Goal: Communication & Community: Answer question/provide support

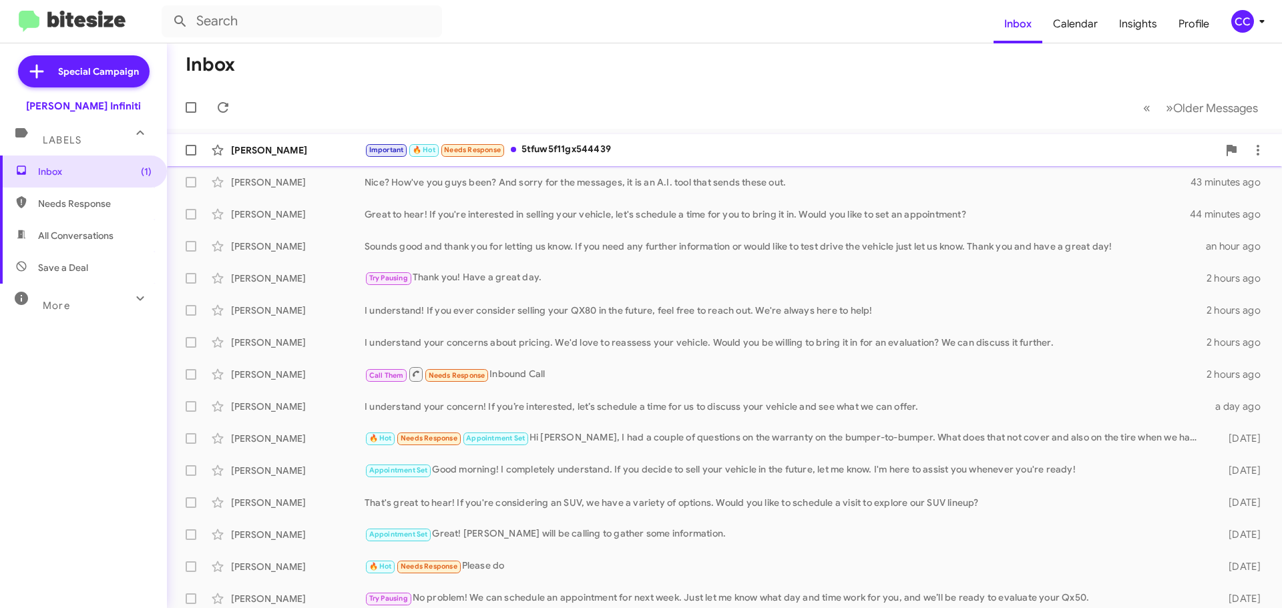
click at [557, 149] on div "Important 🔥 Hot Needs Response 5tfuw5f11gx544439" at bounding box center [791, 149] width 853 height 15
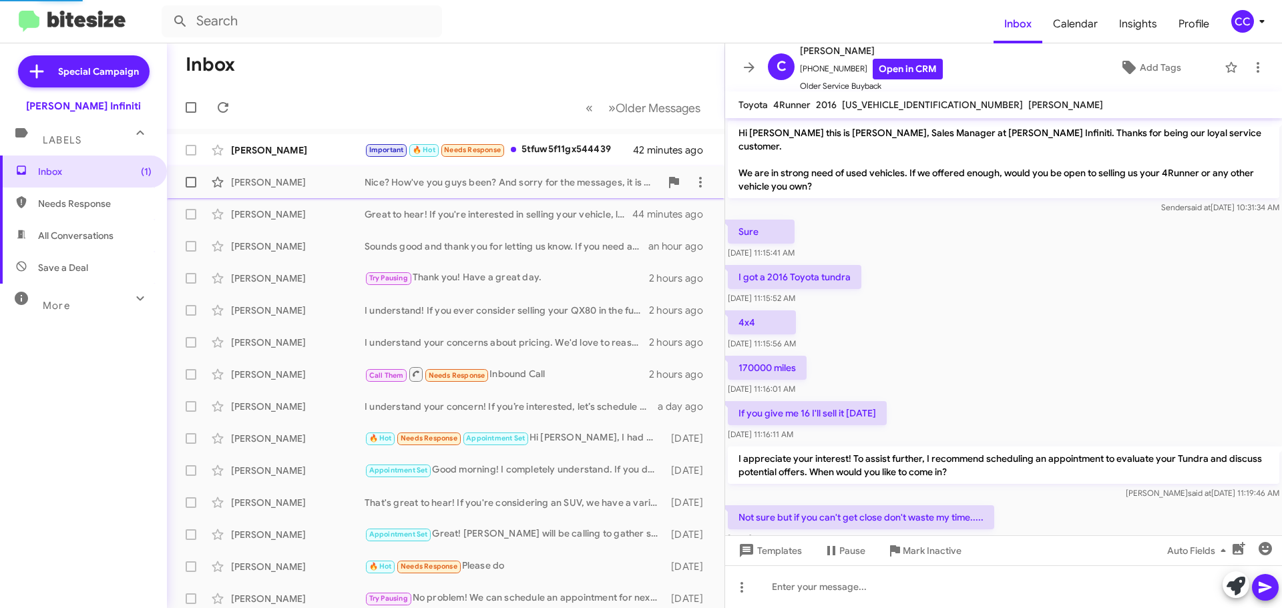
scroll to position [124, 0]
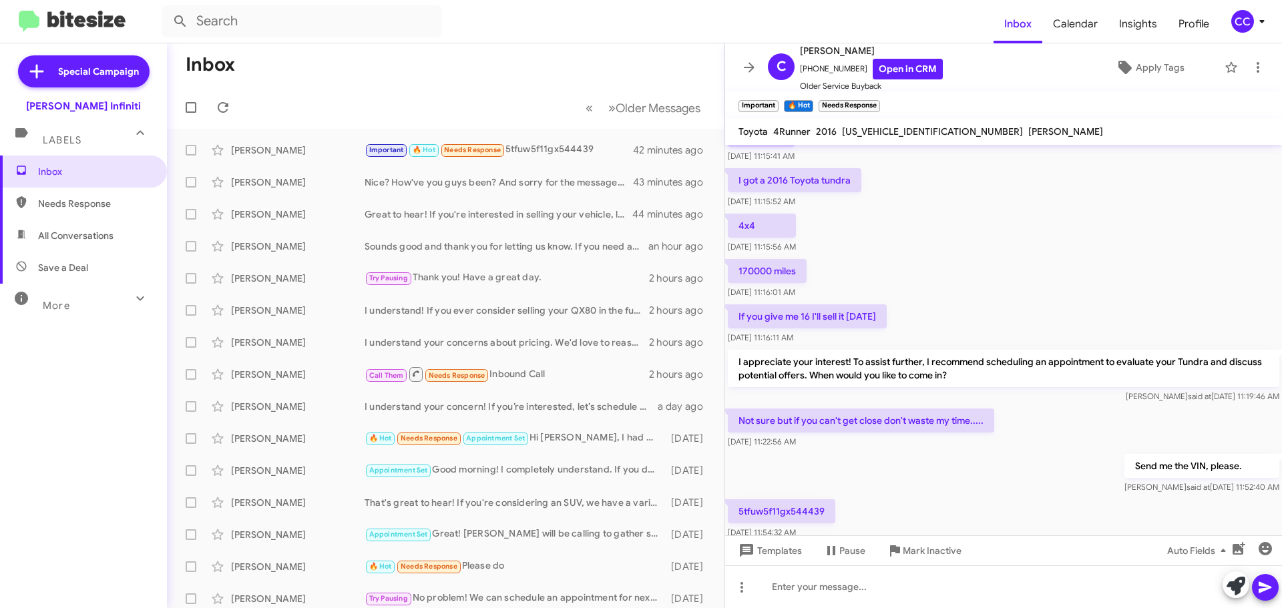
click at [795, 499] on p "5tfuw5f11gx544439" at bounding box center [782, 511] width 108 height 24
copy p "5tfuw5f11gx544439"
click at [913, 475] on div "Send me the VIN, please. [PERSON_NAME] said at [DATE] 11:52:40 AM" at bounding box center [1003, 473] width 557 height 45
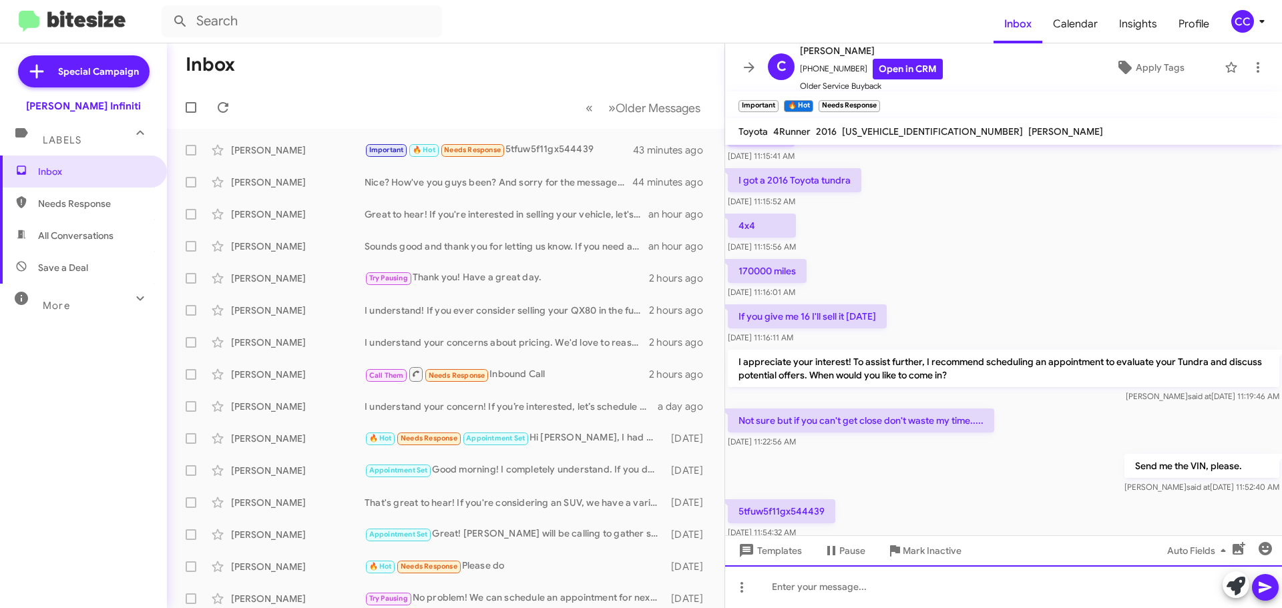
click at [837, 586] on div at bounding box center [1003, 587] width 557 height 43
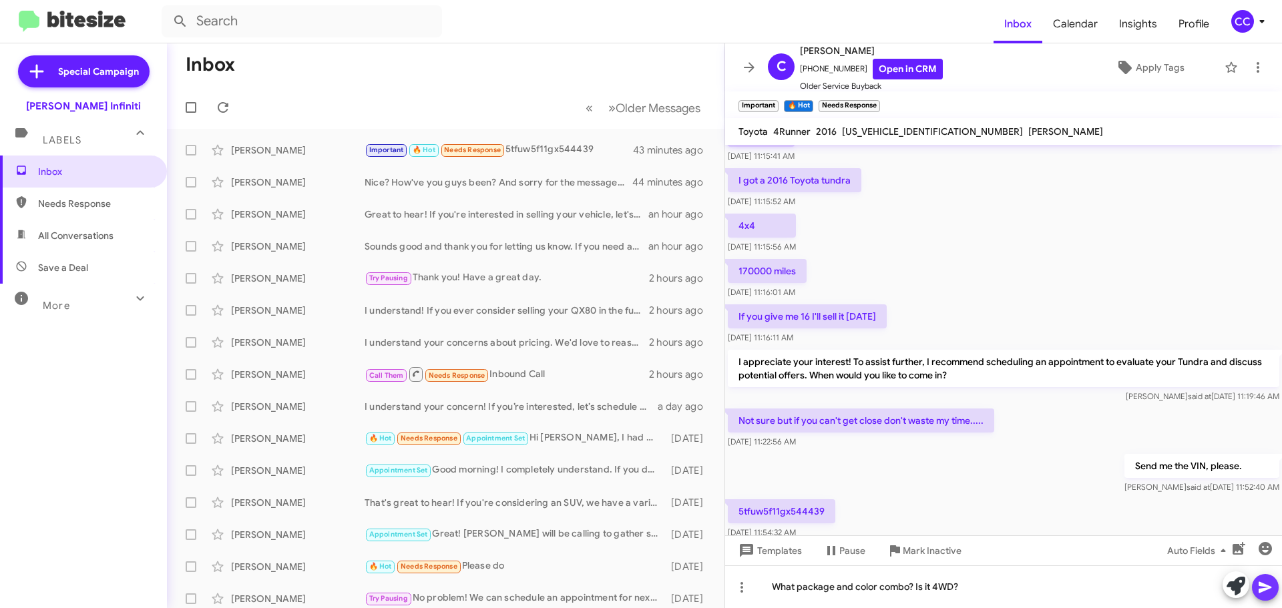
click at [1270, 582] on icon at bounding box center [1265, 588] width 16 height 16
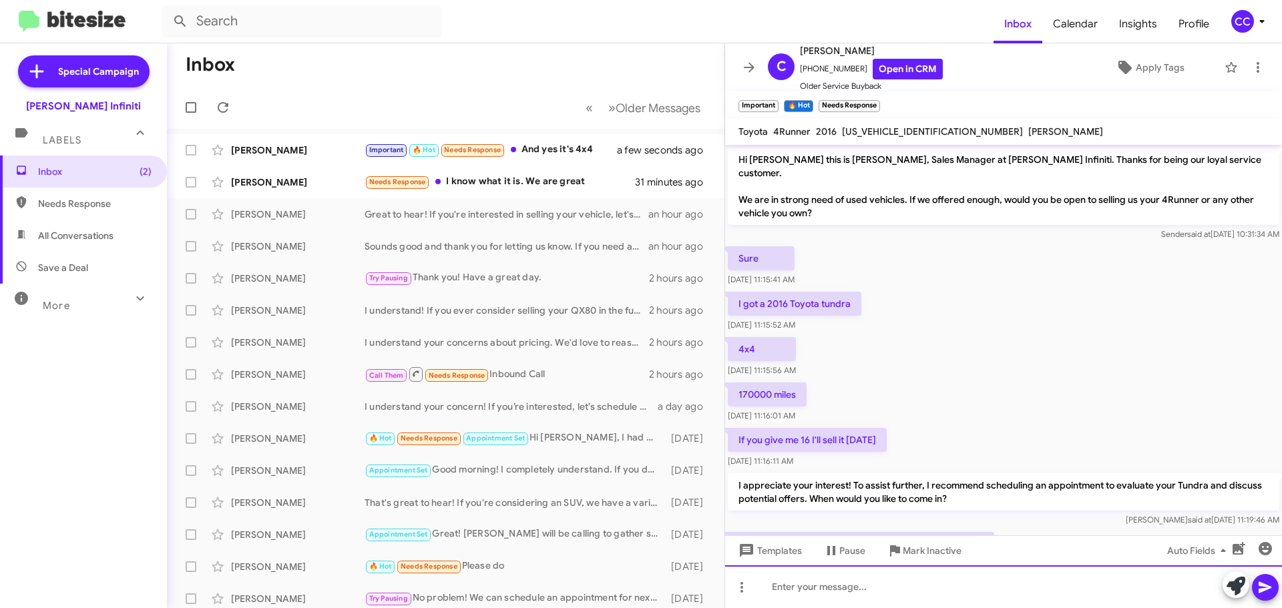
scroll to position [310, 0]
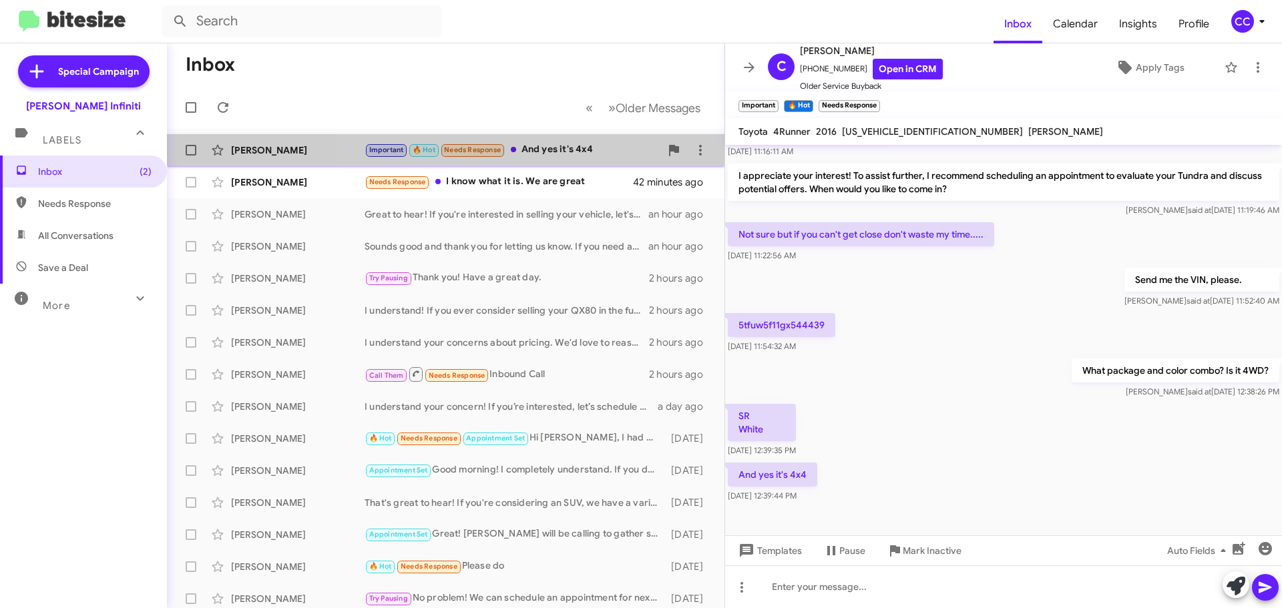
click at [546, 142] on div "Important 🔥 Hot Needs Response And yes it's 4x4" at bounding box center [513, 149] width 296 height 15
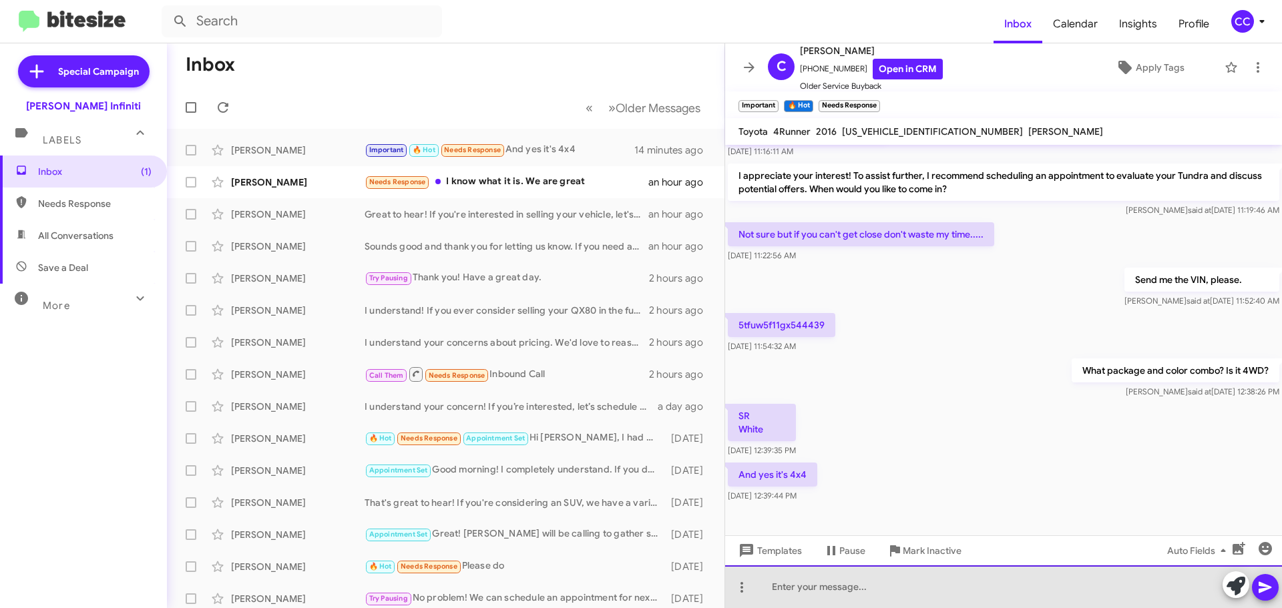
click at [911, 598] on div at bounding box center [1003, 587] width 557 height 43
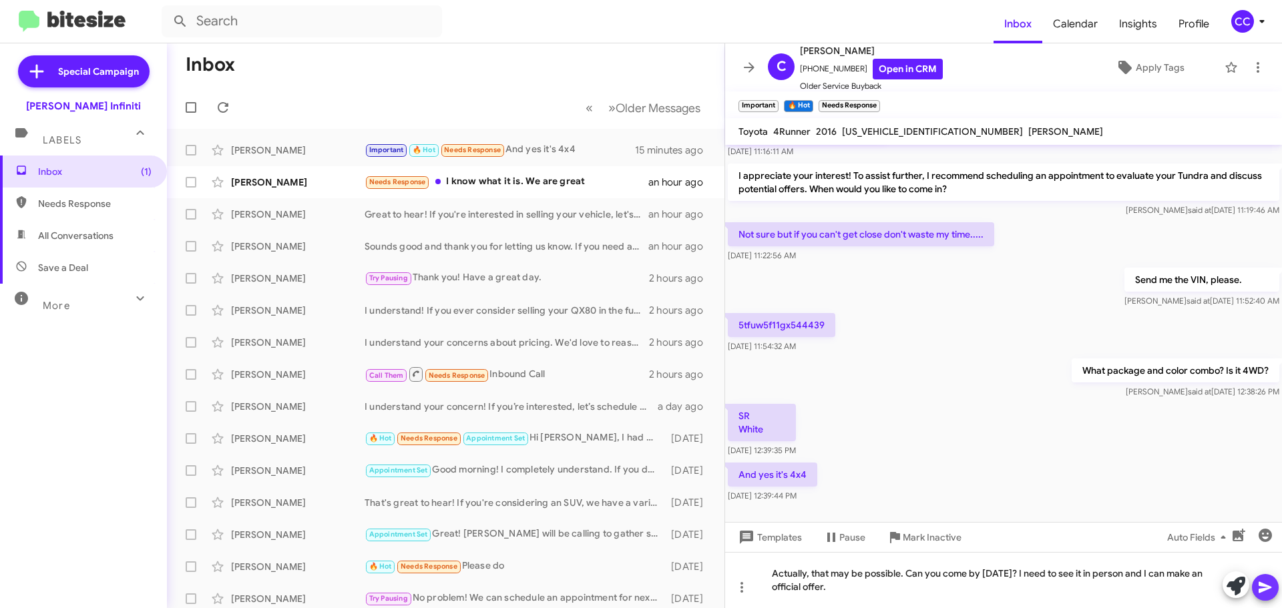
click at [1257, 592] on icon at bounding box center [1265, 588] width 16 height 16
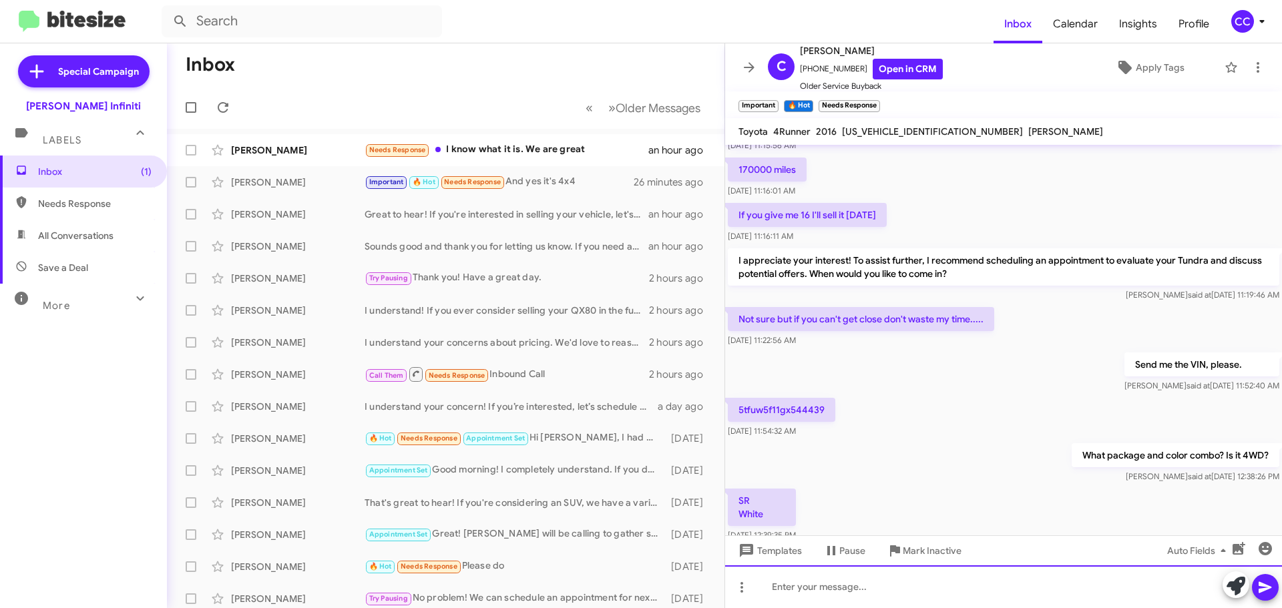
scroll to position [359, 0]
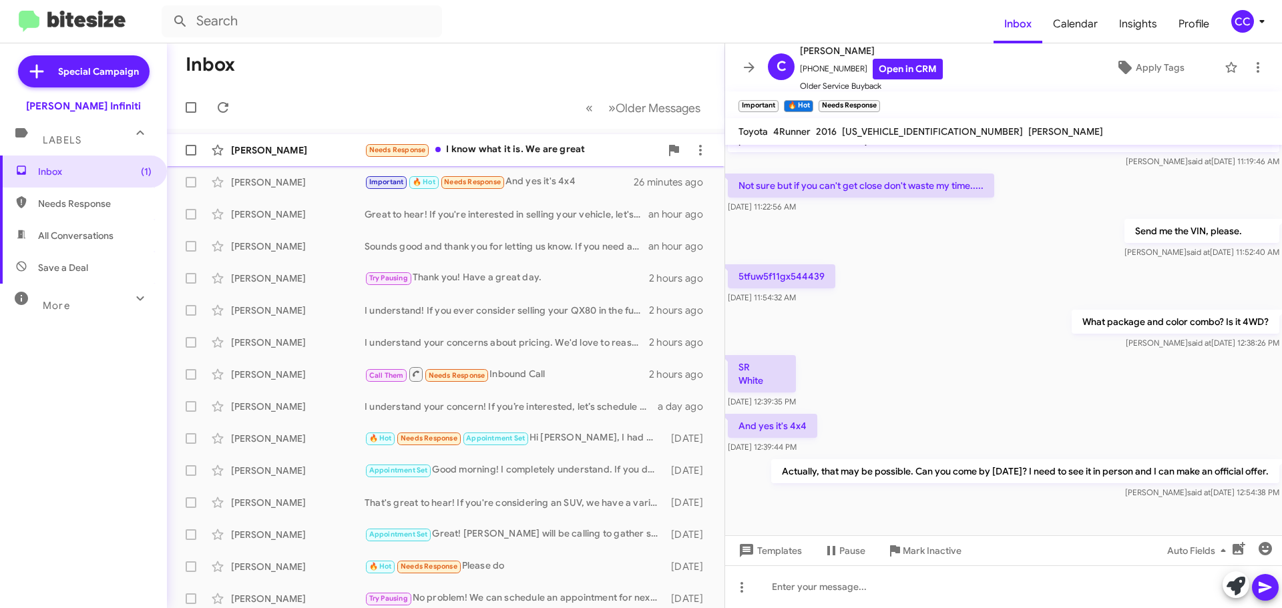
click at [550, 143] on div "Needs Response I know what it is. We are great" at bounding box center [513, 149] width 296 height 15
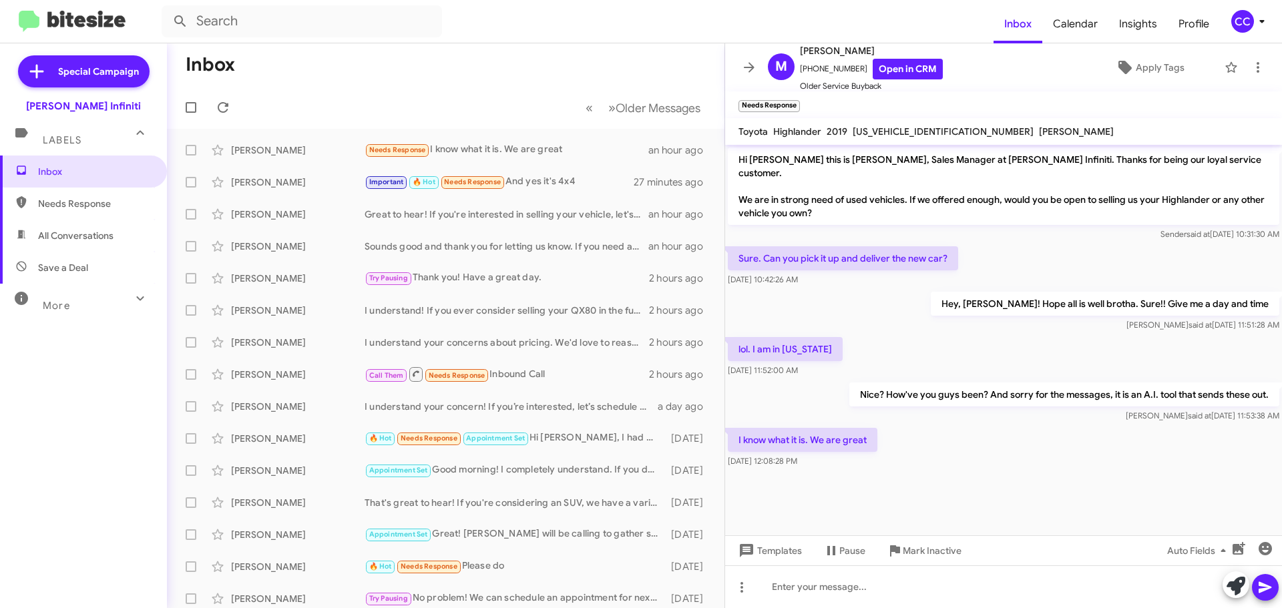
drag, startPoint x: 316, startPoint y: 459, endPoint x: 382, endPoint y: 73, distance: 392.2
click at [382, 73] on mat-toolbar-row "Inbox" at bounding box center [446, 64] width 558 height 43
click at [71, 162] on span "Inbox" at bounding box center [83, 172] width 167 height 32
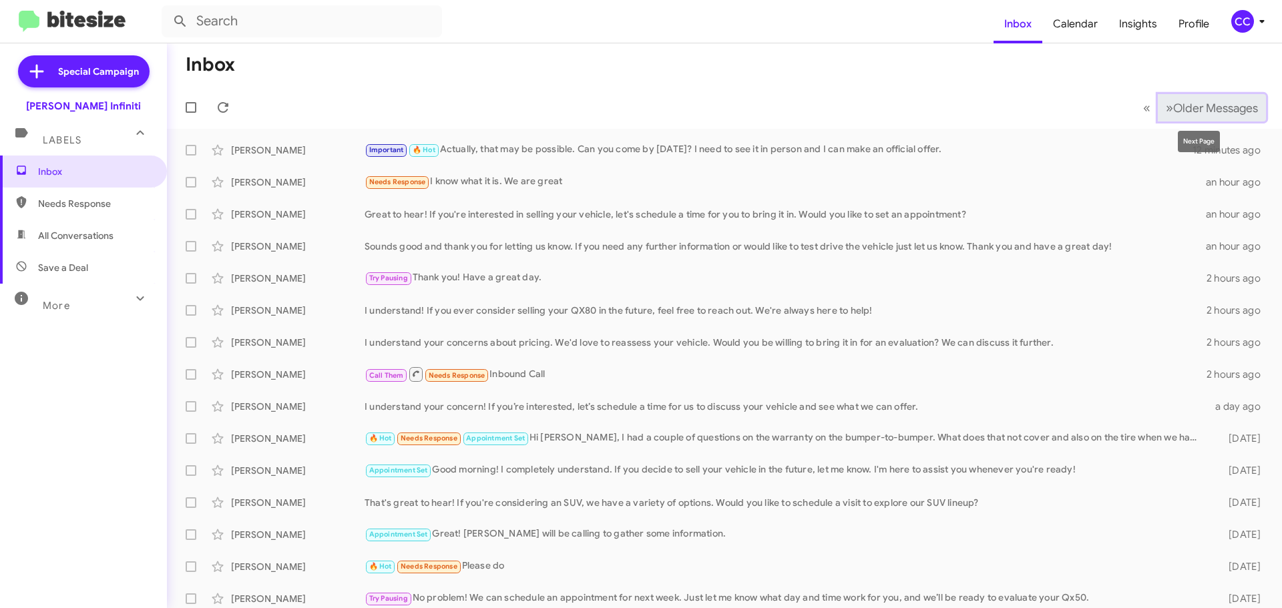
click at [1166, 105] on span "»" at bounding box center [1169, 107] width 7 height 17
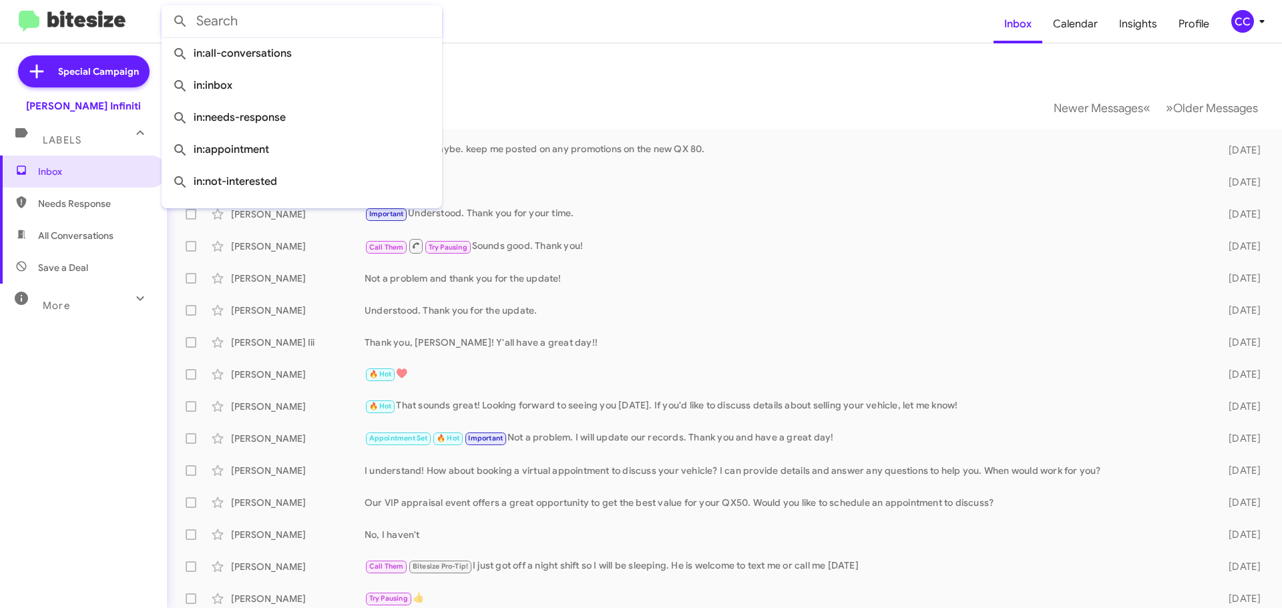
click at [351, 17] on input "text" at bounding box center [302, 21] width 280 height 32
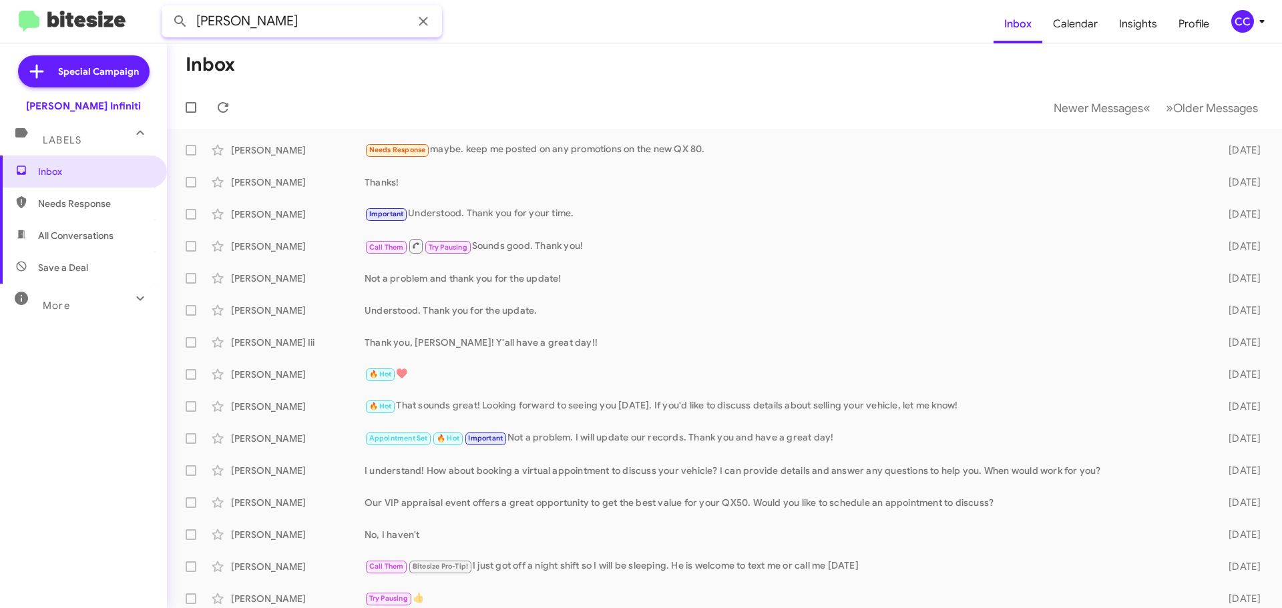
click at [167, 8] on button at bounding box center [180, 21] width 27 height 27
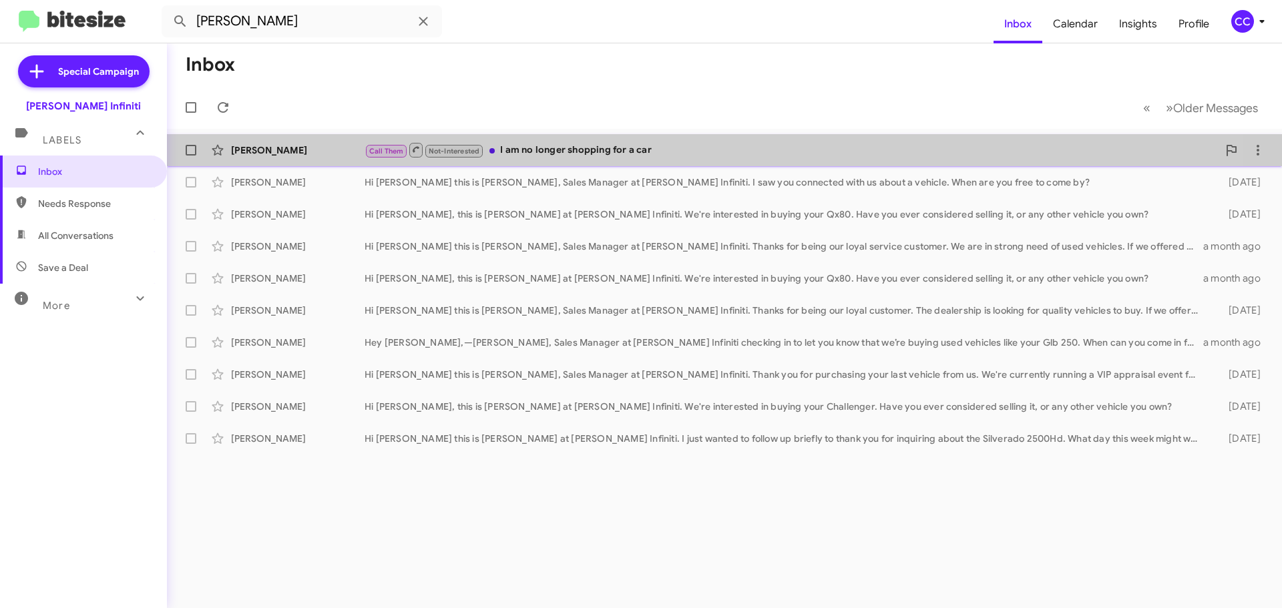
click at [584, 144] on div "Call Them Not-Interested I am no longer shopping for a car" at bounding box center [791, 150] width 853 height 17
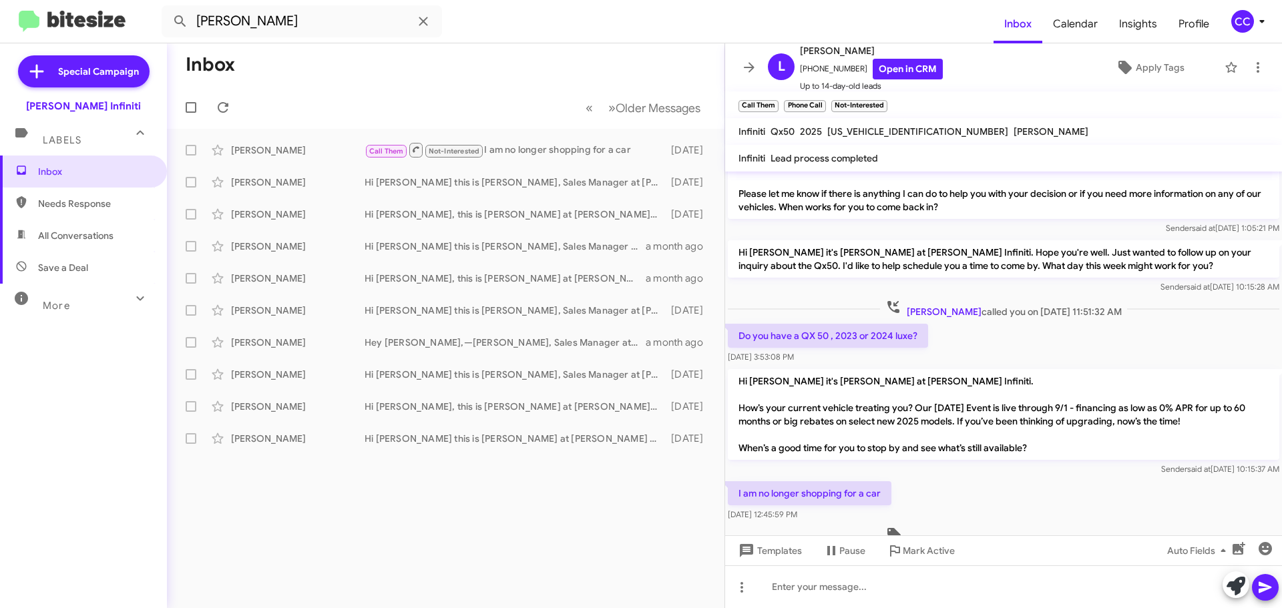
scroll to position [185, 0]
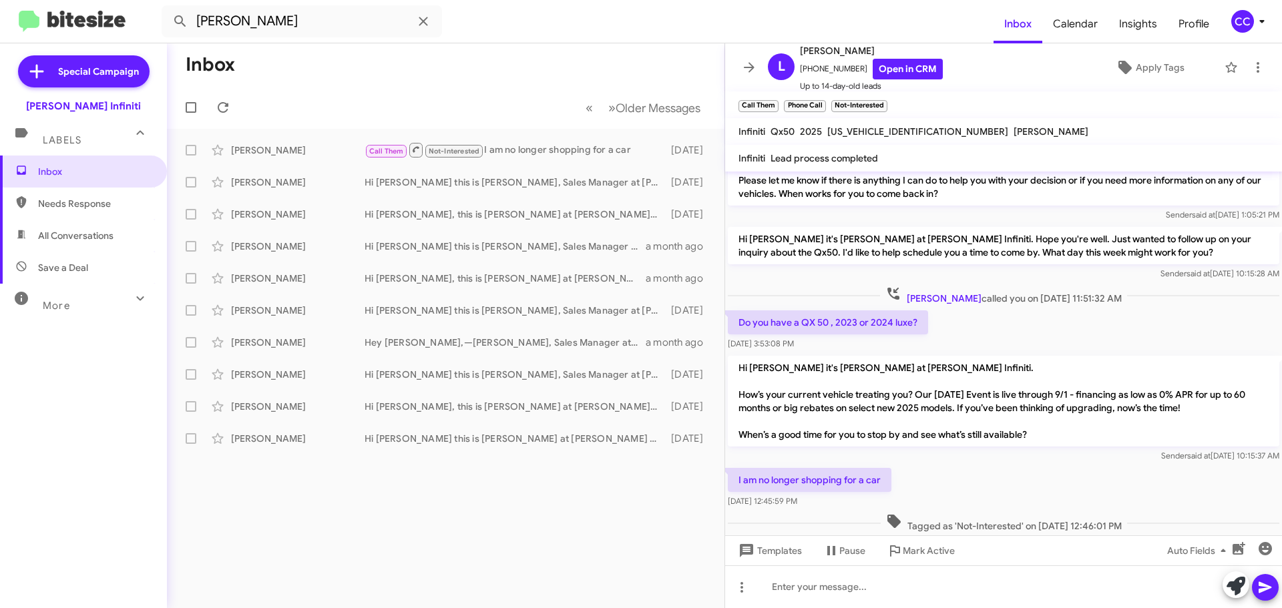
click at [497, 75] on mat-toolbar-row "Inbox" at bounding box center [446, 64] width 558 height 43
click at [283, 83] on mat-toolbar-row "Inbox" at bounding box center [446, 64] width 558 height 43
click at [79, 231] on span "All Conversations" at bounding box center [75, 235] width 75 height 13
type input "in:all-conversations"
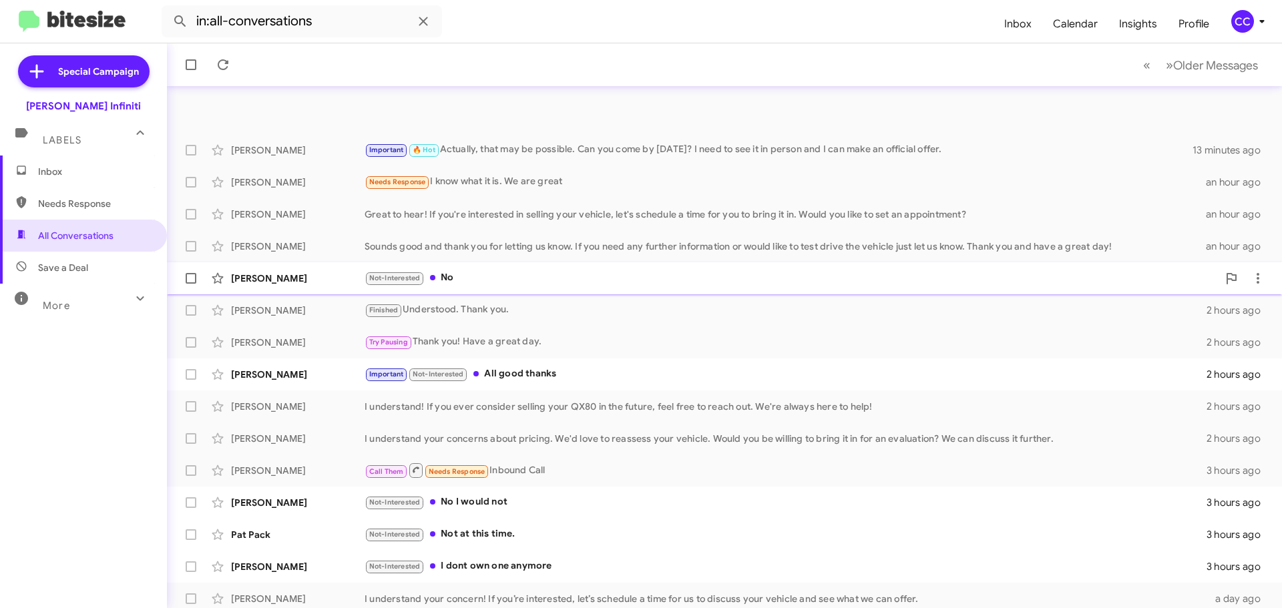
scroll to position [134, 0]
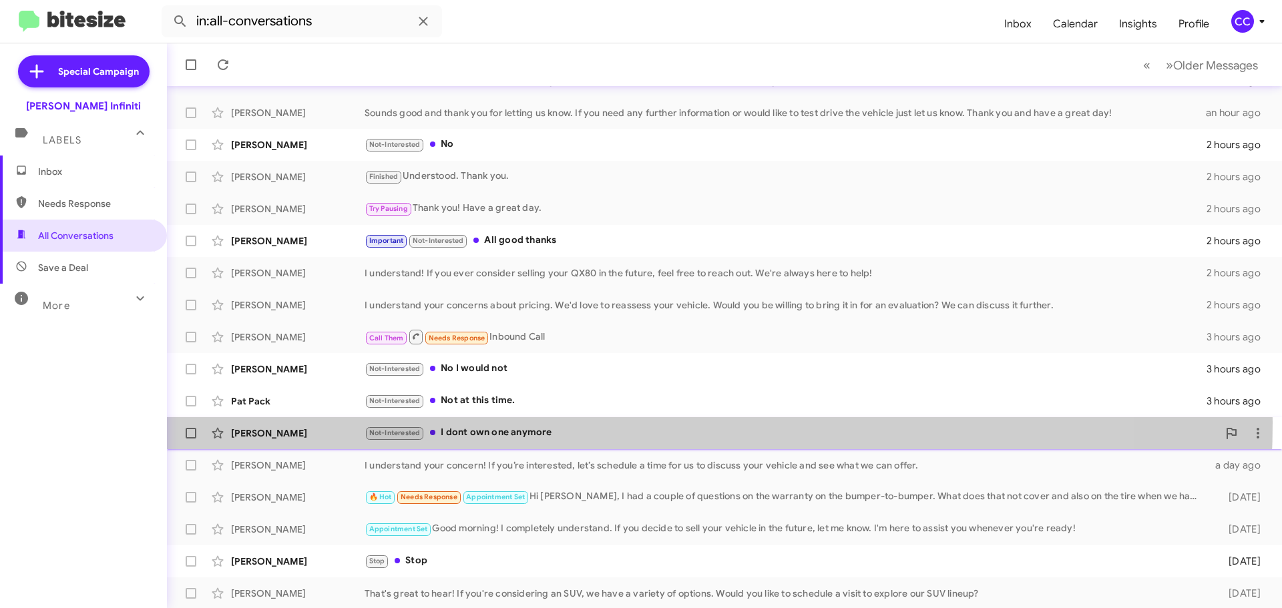
click at [525, 423] on div "[PERSON_NAME] Not-Interested I dont own one anymore 3 hours ago" at bounding box center [725, 433] width 1094 height 27
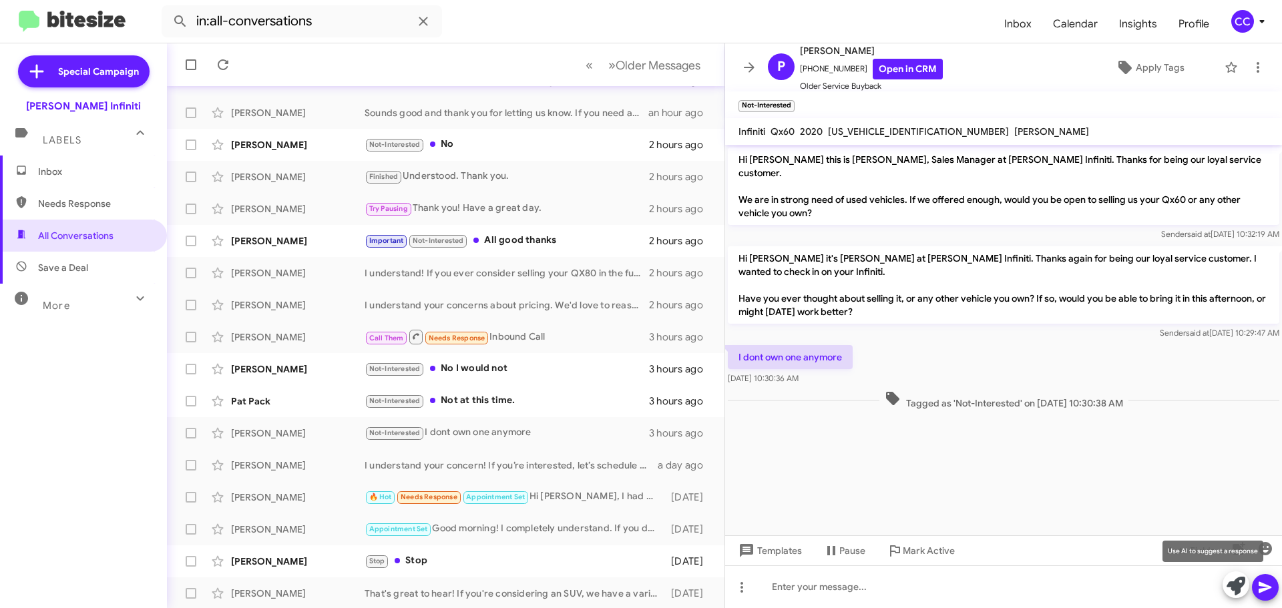
click at [1241, 588] on icon at bounding box center [1236, 586] width 19 height 19
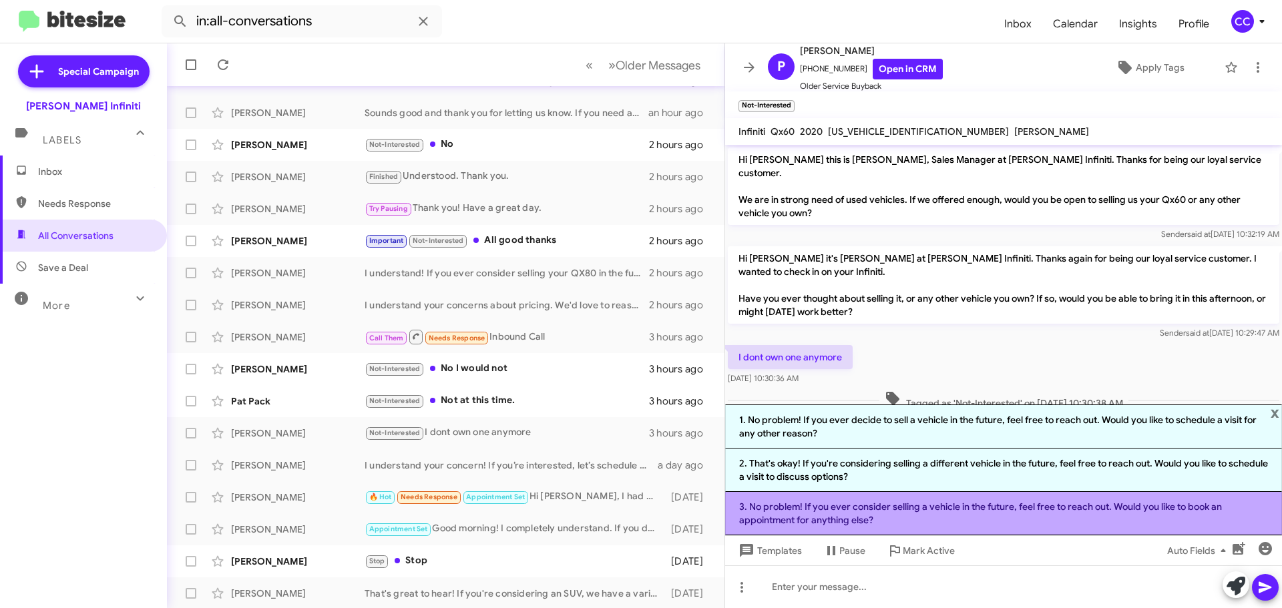
click at [958, 528] on li "3. No problem! If you ever consider selling a vehicle in the future, feel free …" at bounding box center [1003, 513] width 557 height 43
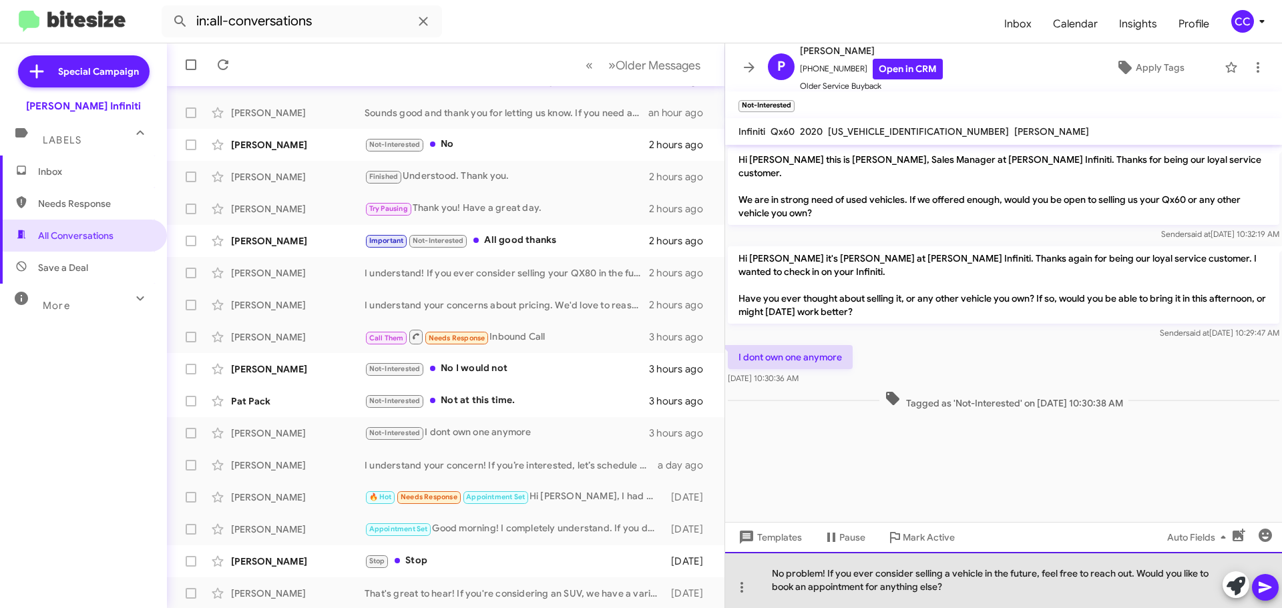
click at [965, 592] on div "No problem! If you ever consider selling a vehicle in the future, feel free to …" at bounding box center [1003, 580] width 557 height 56
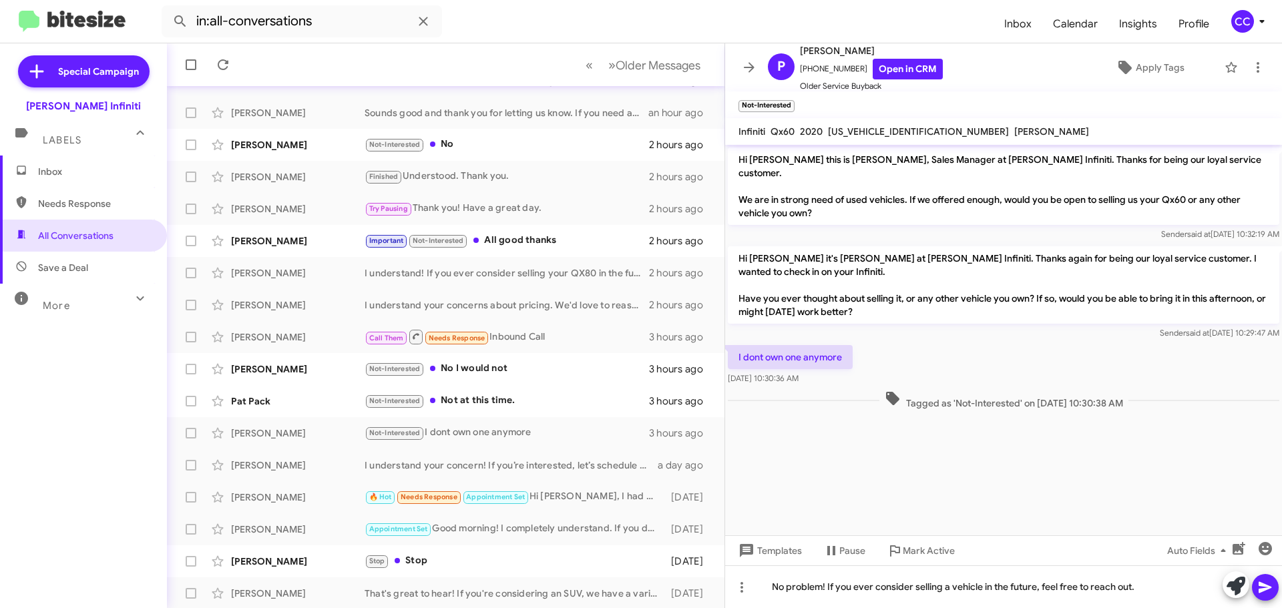
click at [1260, 590] on icon at bounding box center [1265, 587] width 13 height 11
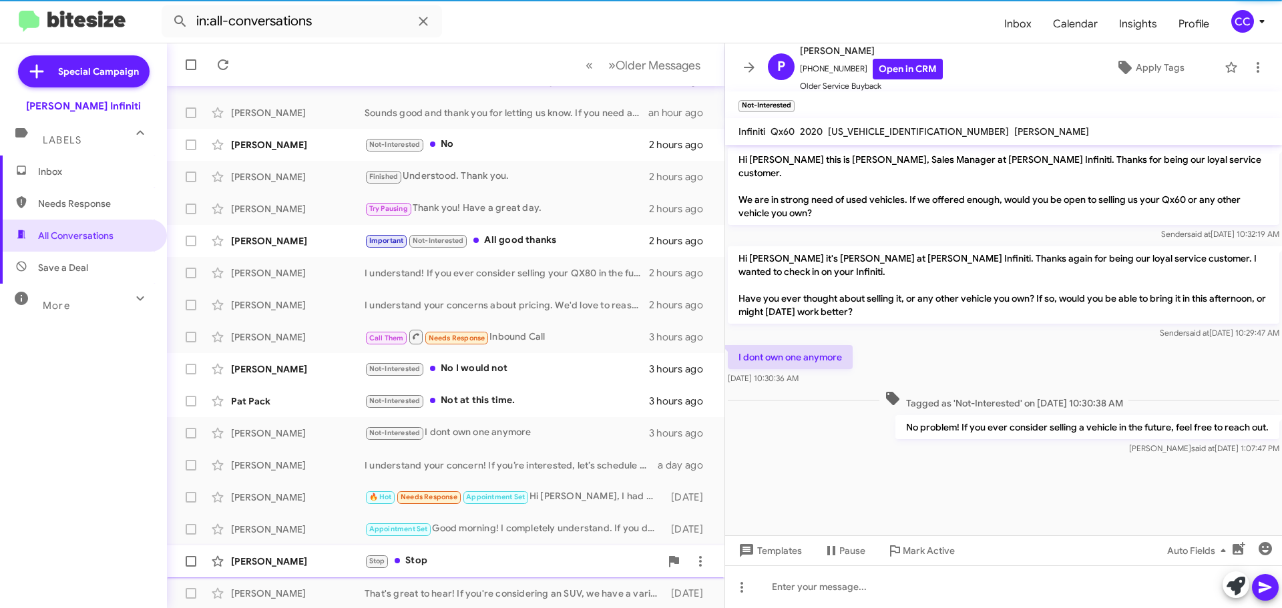
click at [441, 565] on div "Stop Stop" at bounding box center [513, 561] width 296 height 15
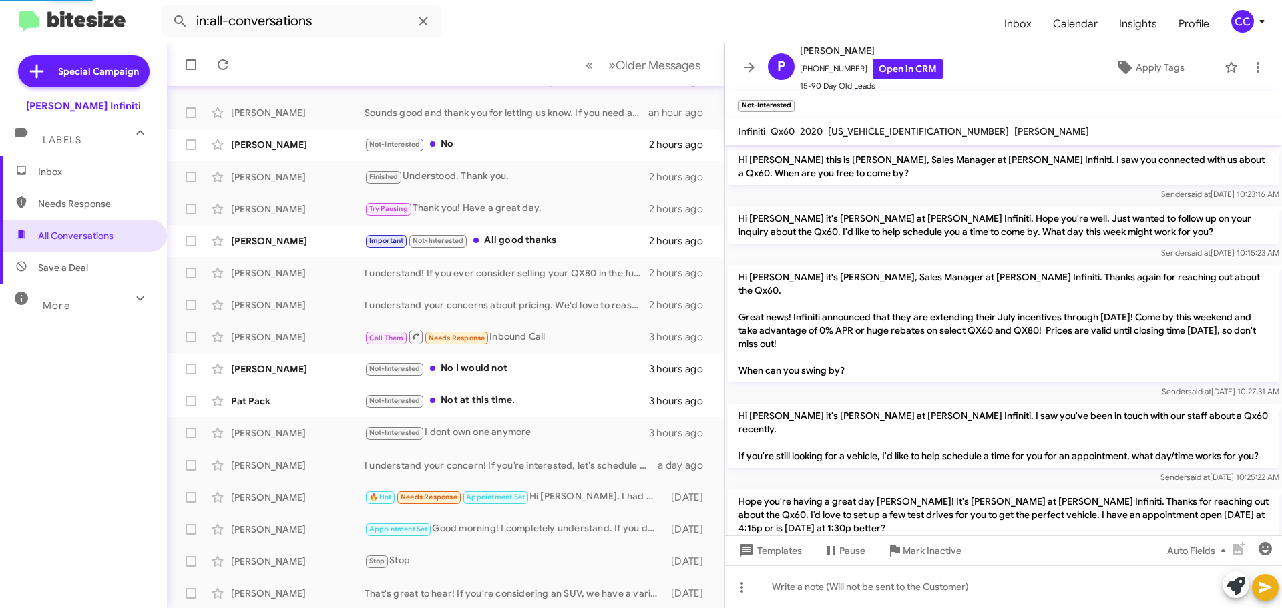
scroll to position [622, 0]
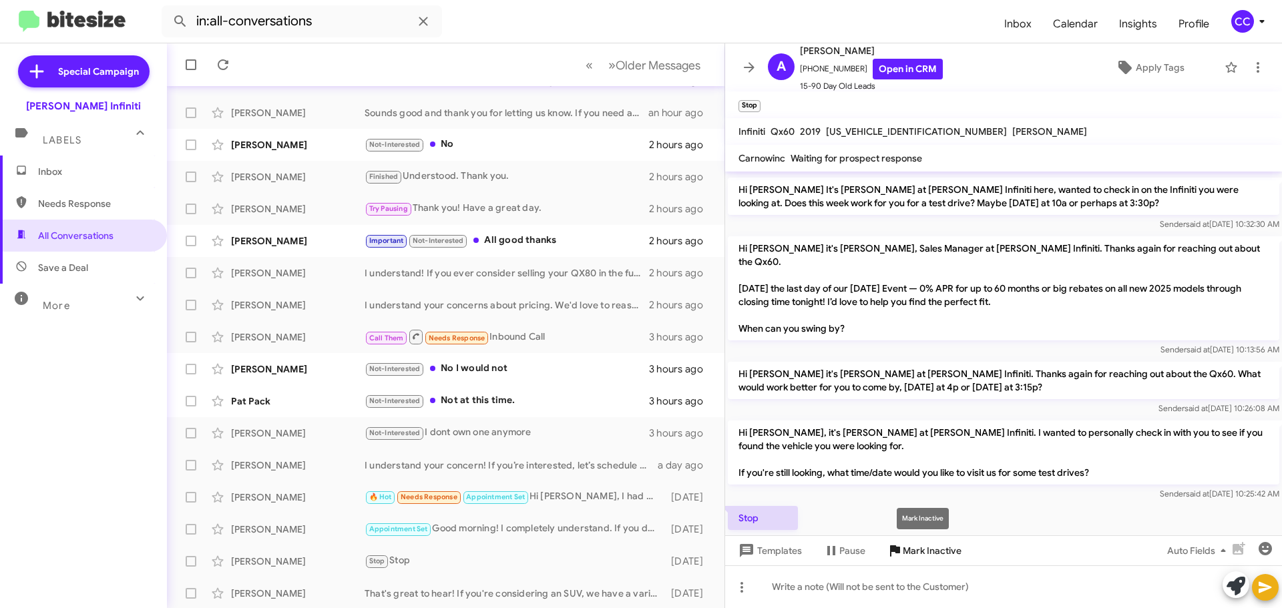
click at [918, 550] on span "Mark Inactive" at bounding box center [932, 551] width 59 height 24
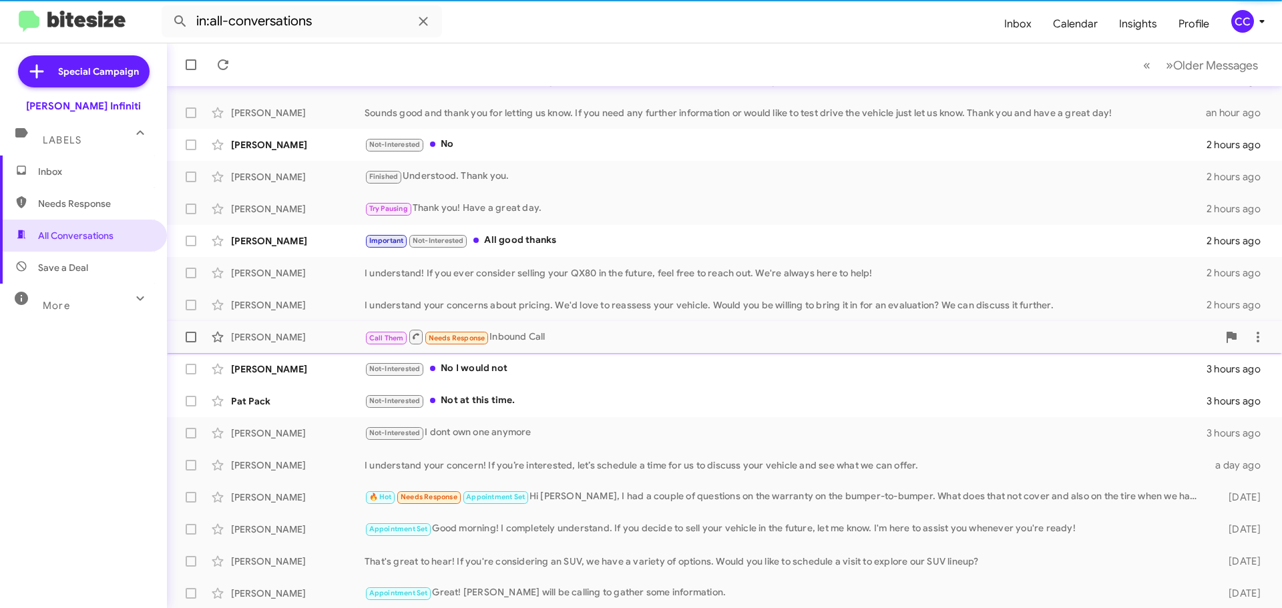
scroll to position [135, 0]
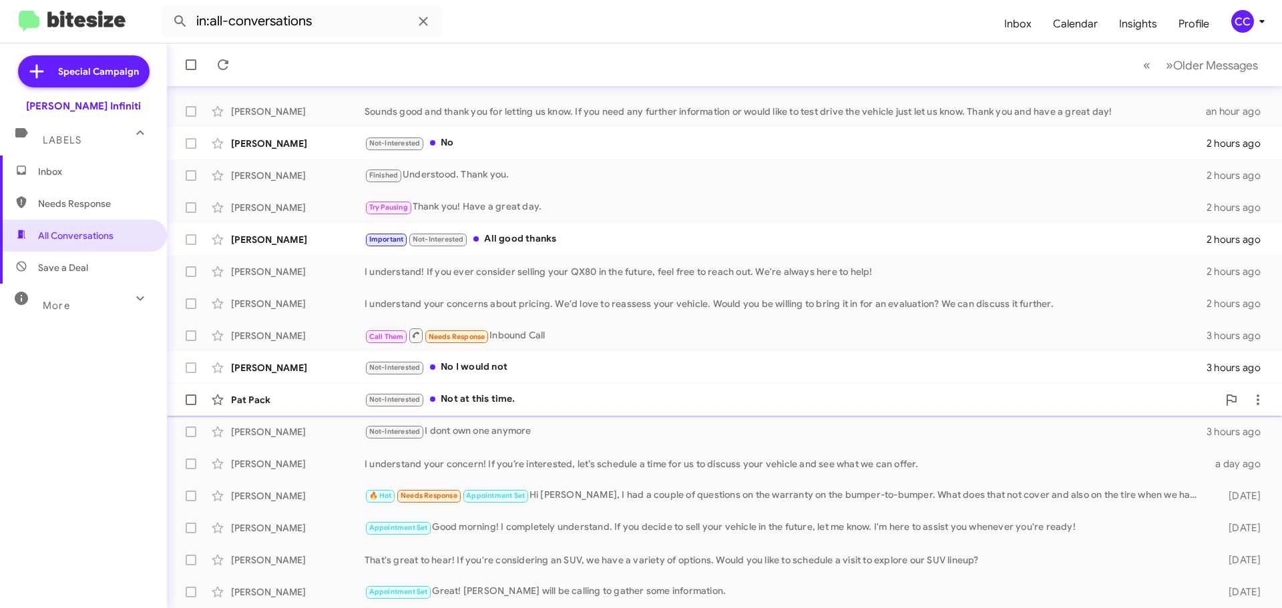
click at [485, 405] on div "Not-Interested Not at this time." at bounding box center [791, 399] width 853 height 15
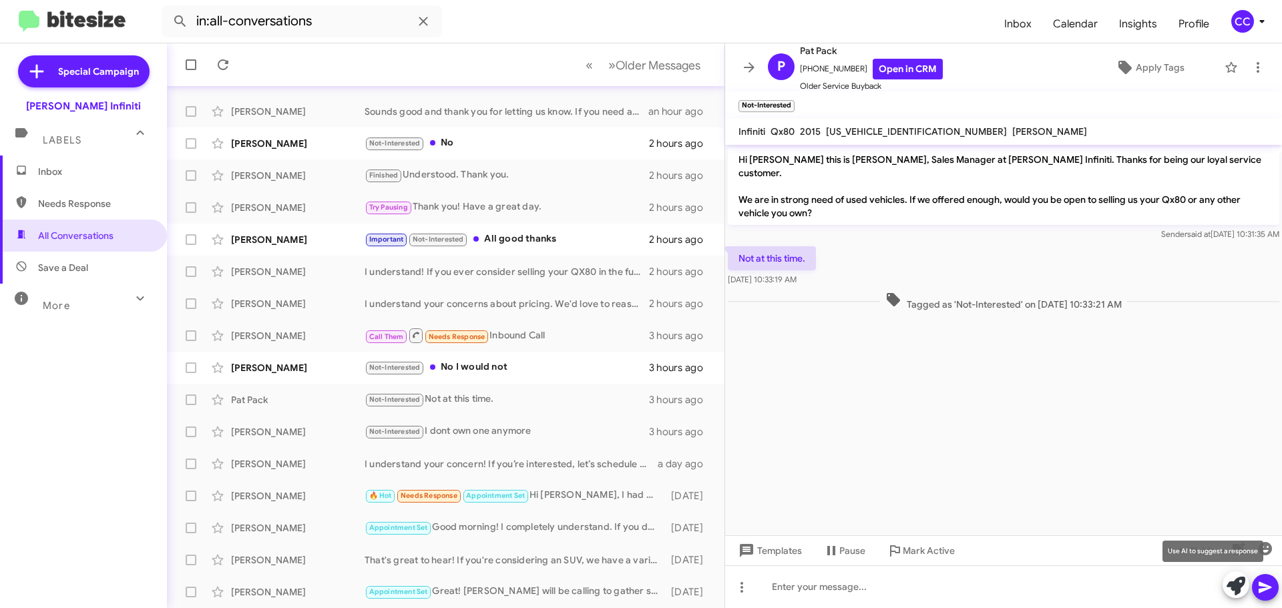
click at [1230, 588] on icon at bounding box center [1236, 586] width 19 height 19
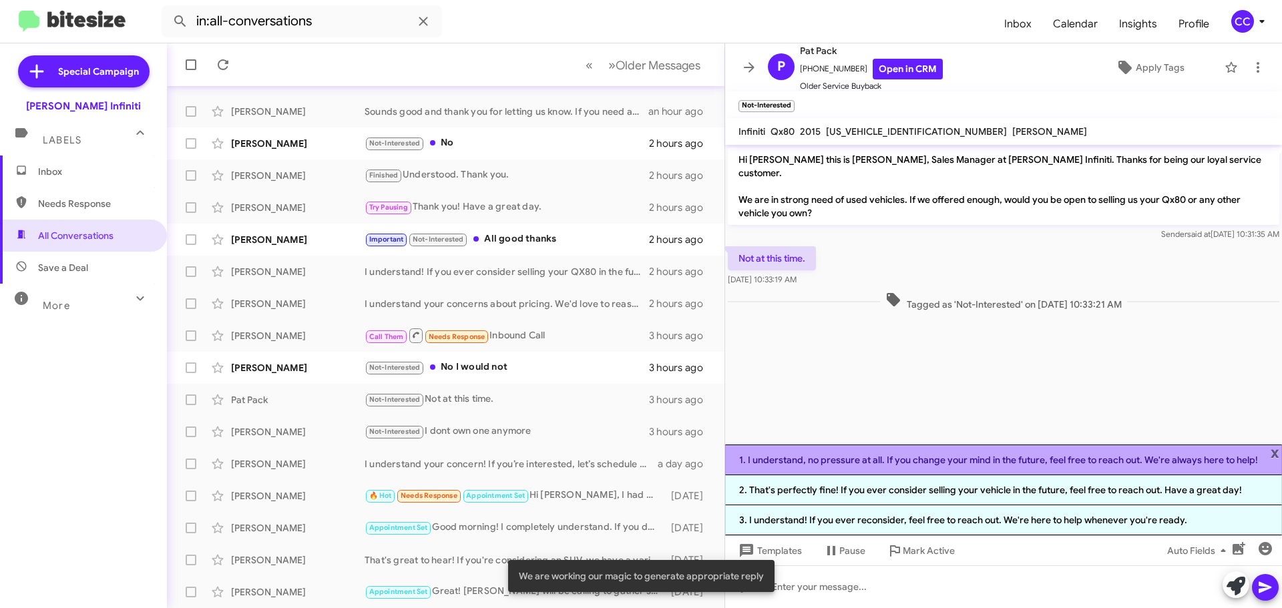
click at [1027, 459] on li "1. I understand, no pressure at all. If you change your mind in the future, fee…" at bounding box center [1003, 460] width 557 height 31
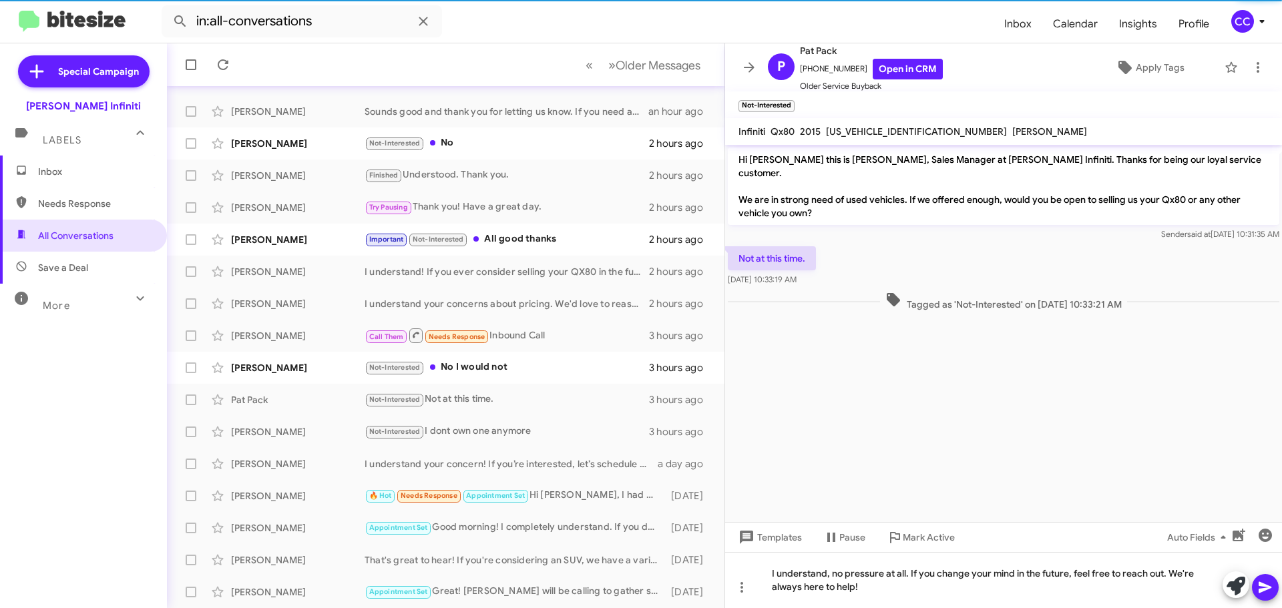
click at [1274, 588] on button at bounding box center [1265, 587] width 27 height 27
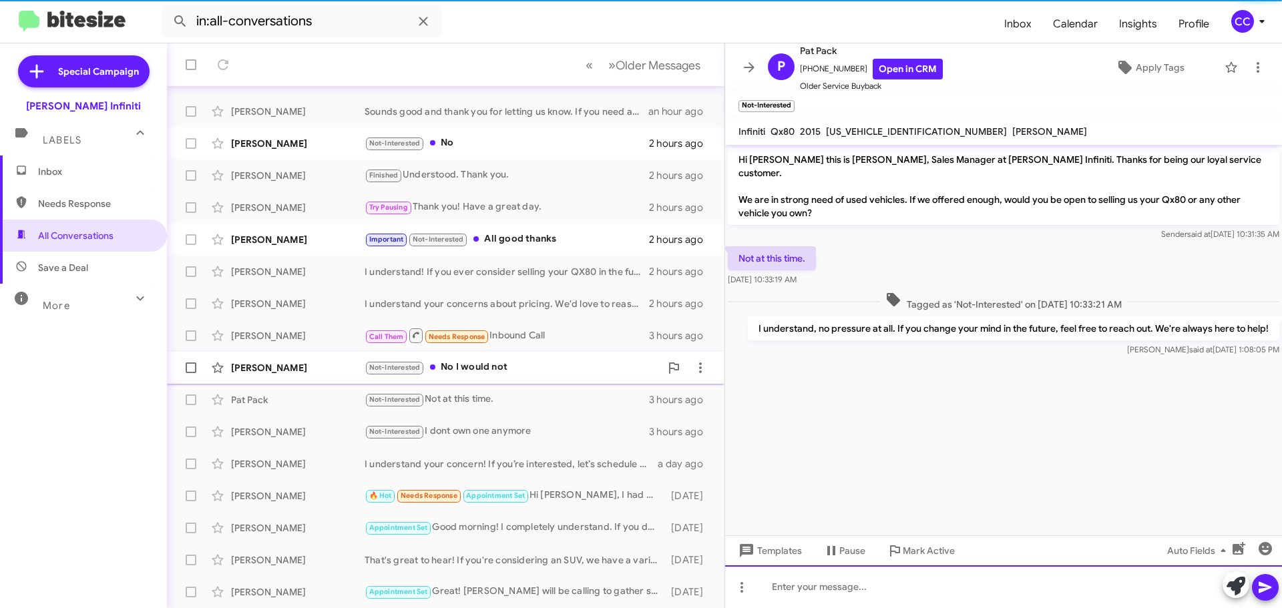
scroll to position [167, 0]
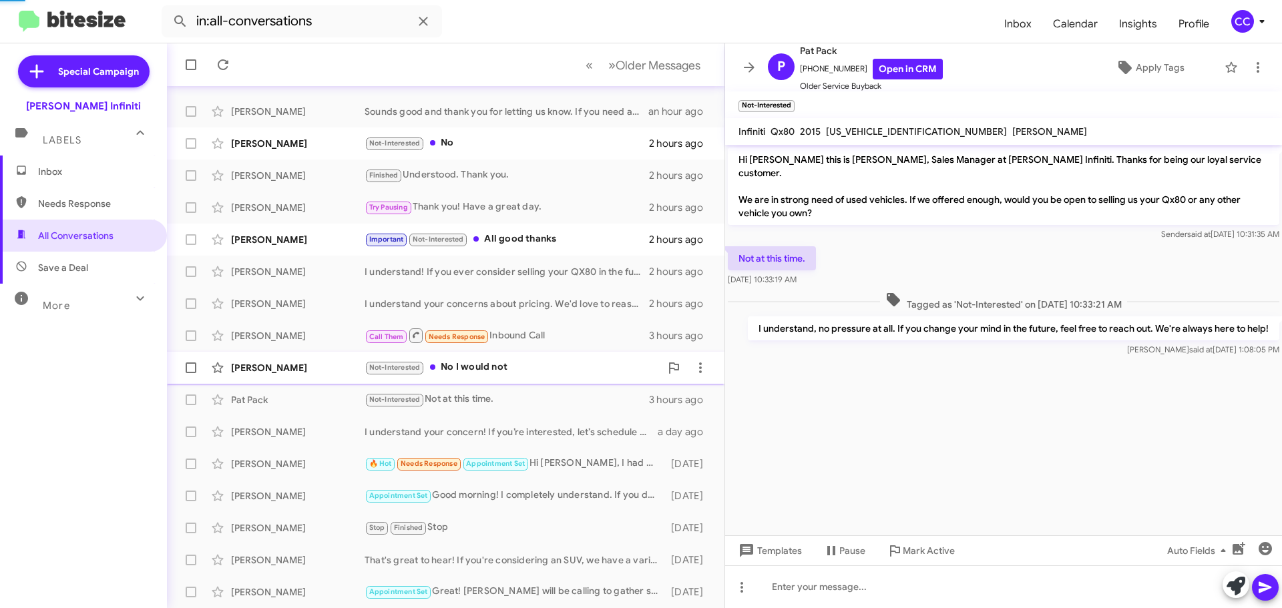
click at [487, 369] on div "Not-Interested No I would not" at bounding box center [513, 367] width 296 height 15
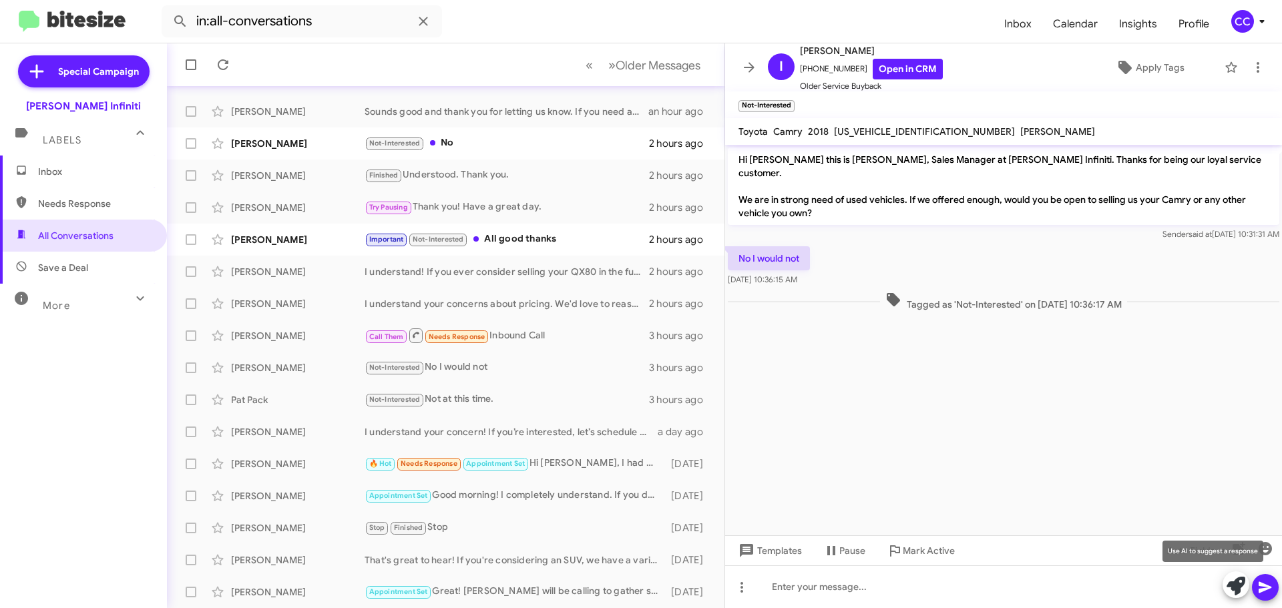
click at [1237, 590] on icon at bounding box center [1236, 586] width 19 height 19
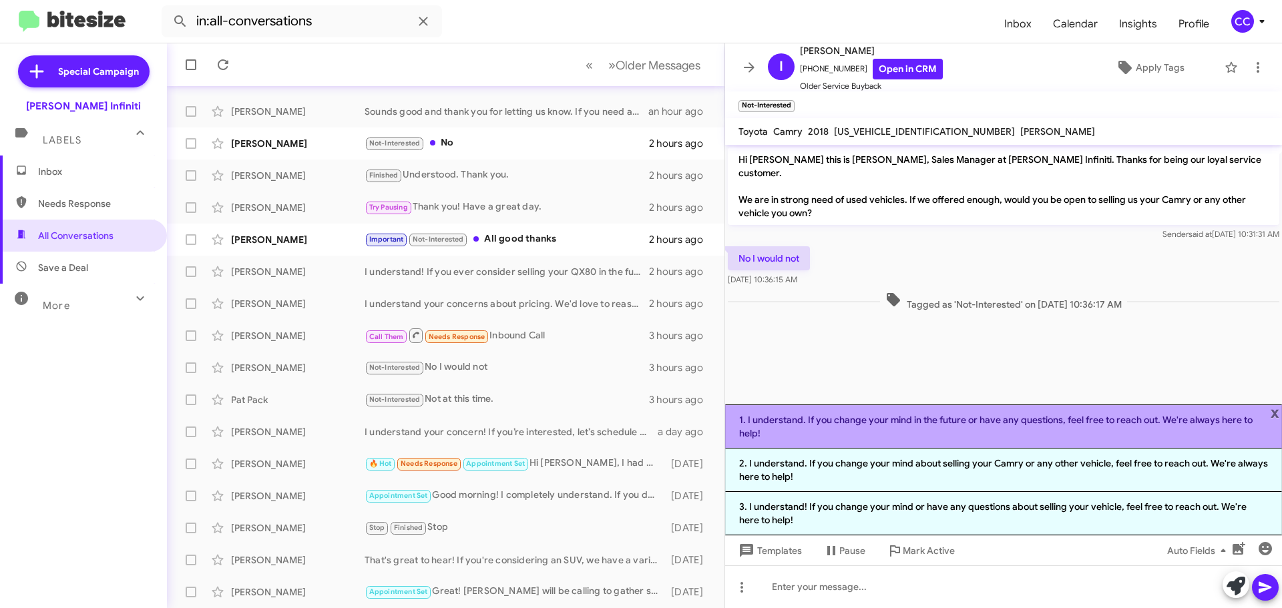
click at [841, 427] on li "1. I understand. If you change your mind in the future or have any questions, f…" at bounding box center [1003, 427] width 557 height 44
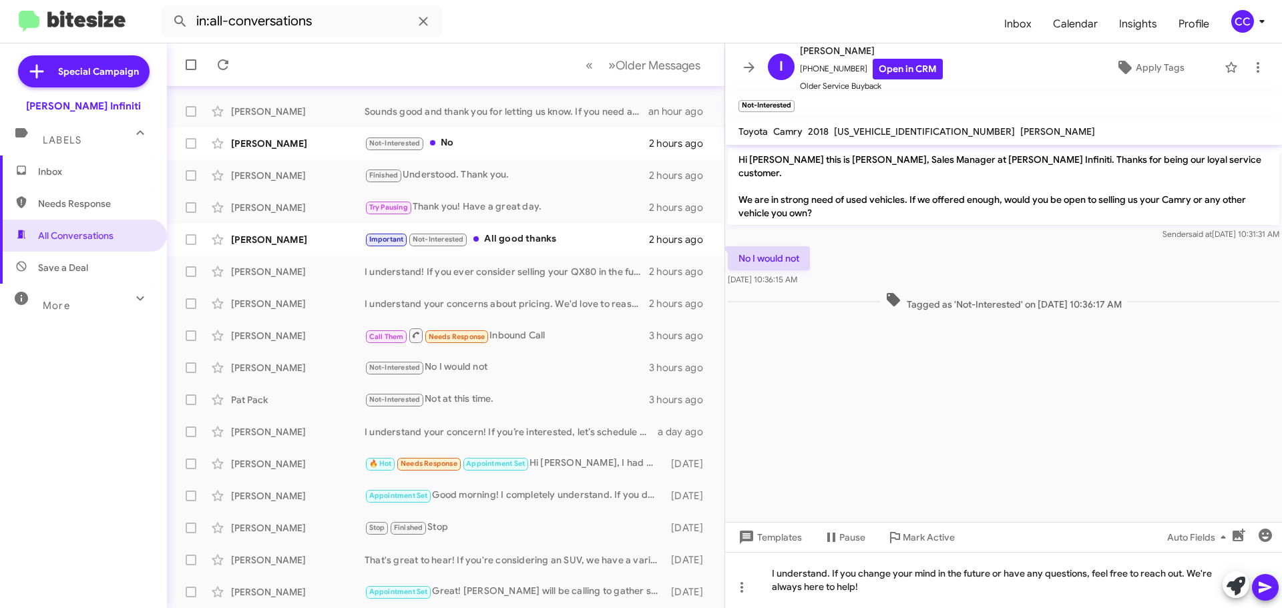
click at [1263, 587] on icon at bounding box center [1265, 588] width 16 height 16
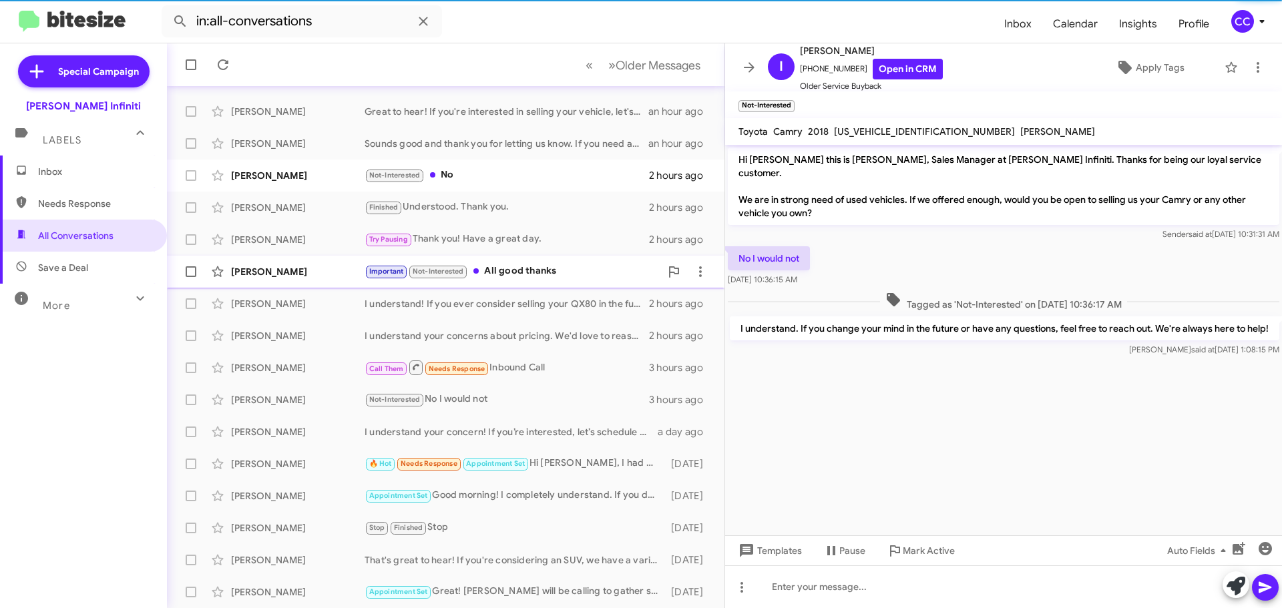
click at [555, 267] on div "Important Not-Interested All good thanks" at bounding box center [513, 271] width 296 height 15
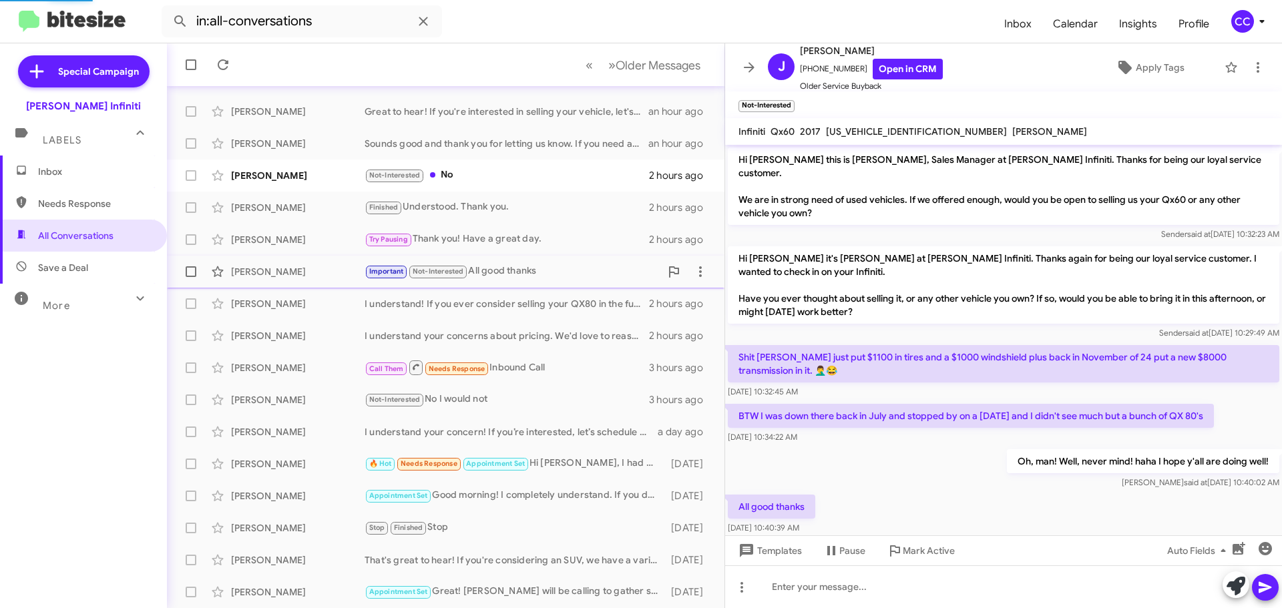
scroll to position [37, 0]
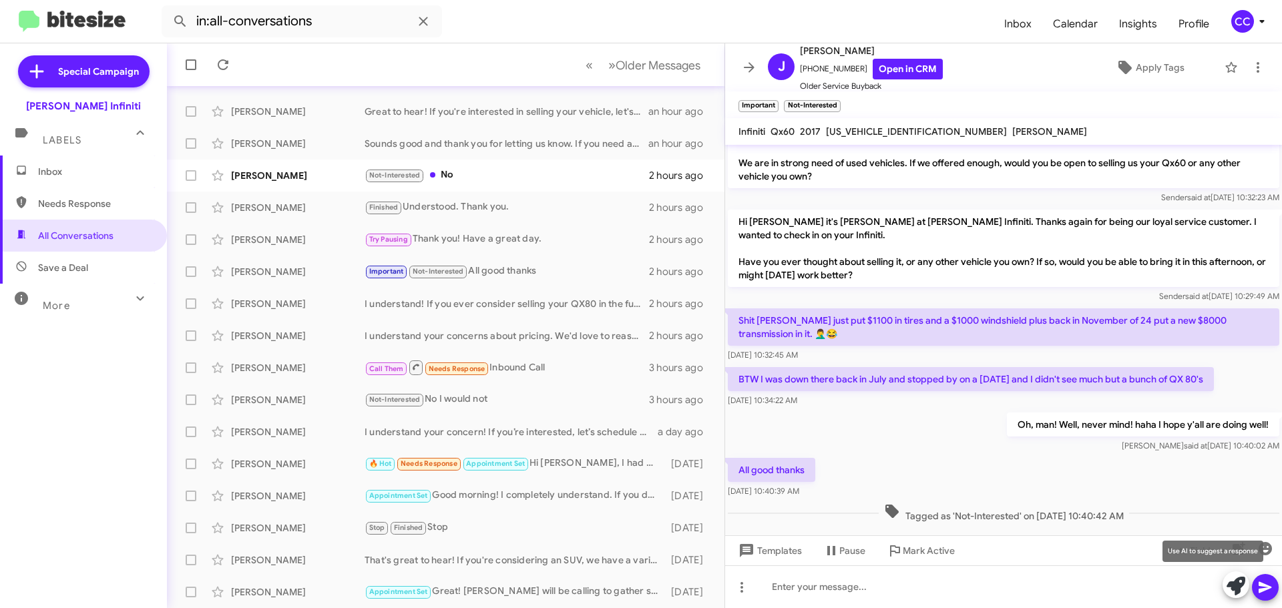
click at [1232, 588] on icon at bounding box center [1236, 586] width 19 height 19
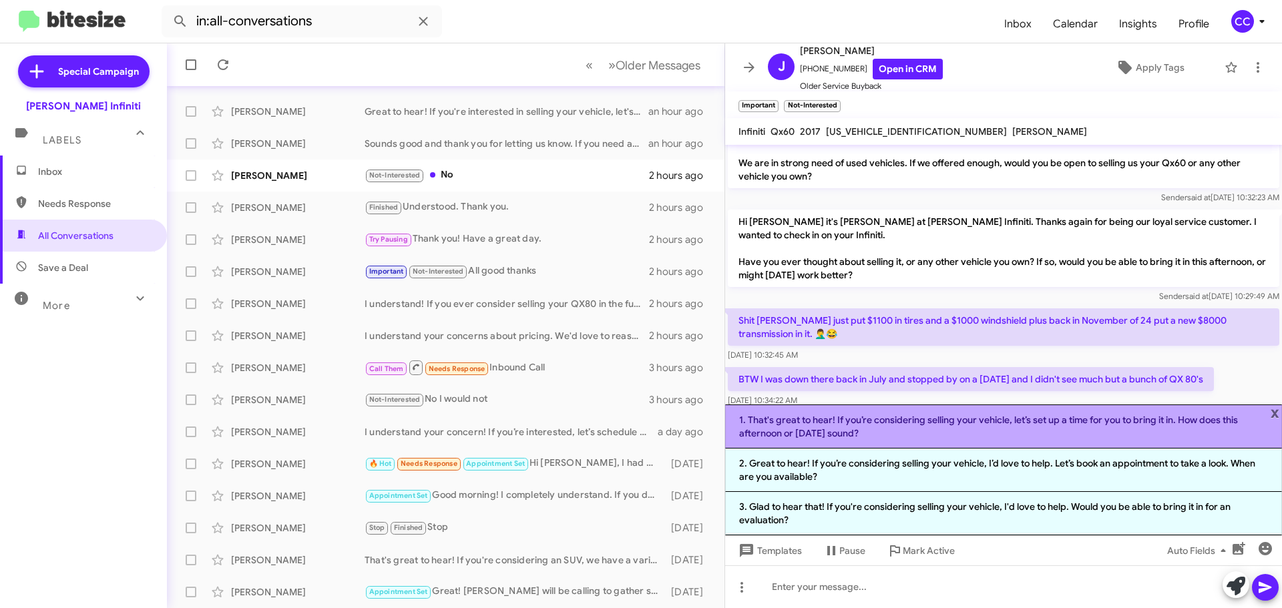
click at [1270, 413] on li "1. That's great to hear! If you’re considering selling your vehicle, let’s set …" at bounding box center [1003, 427] width 557 height 44
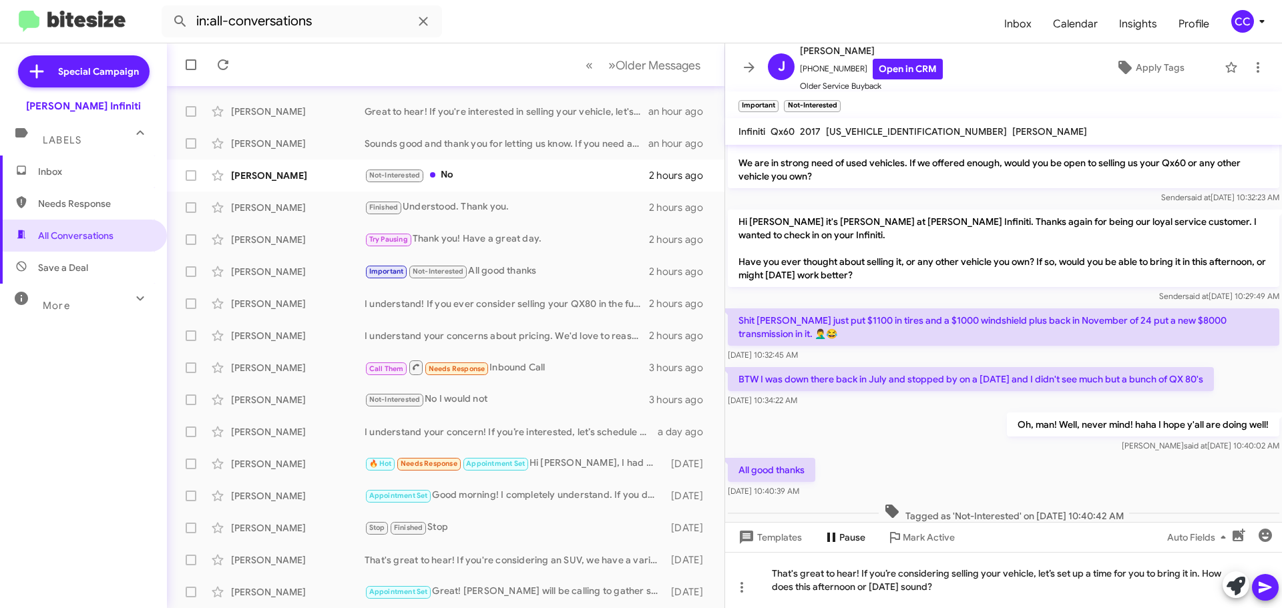
scroll to position [50, 0]
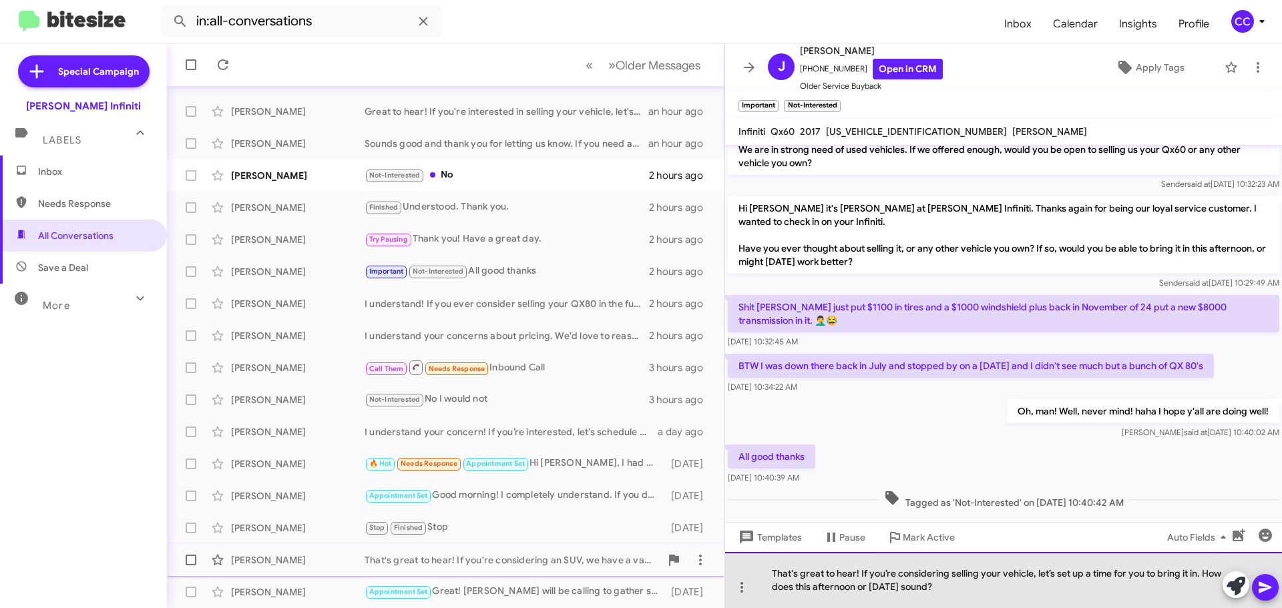
drag, startPoint x: 996, startPoint y: 588, endPoint x: 612, endPoint y: 562, distance: 384.8
click at [612, 562] on div "All Conversations « Previous » Next Older Messages Pat Pack Not-Interested I un…" at bounding box center [724, 325] width 1115 height 565
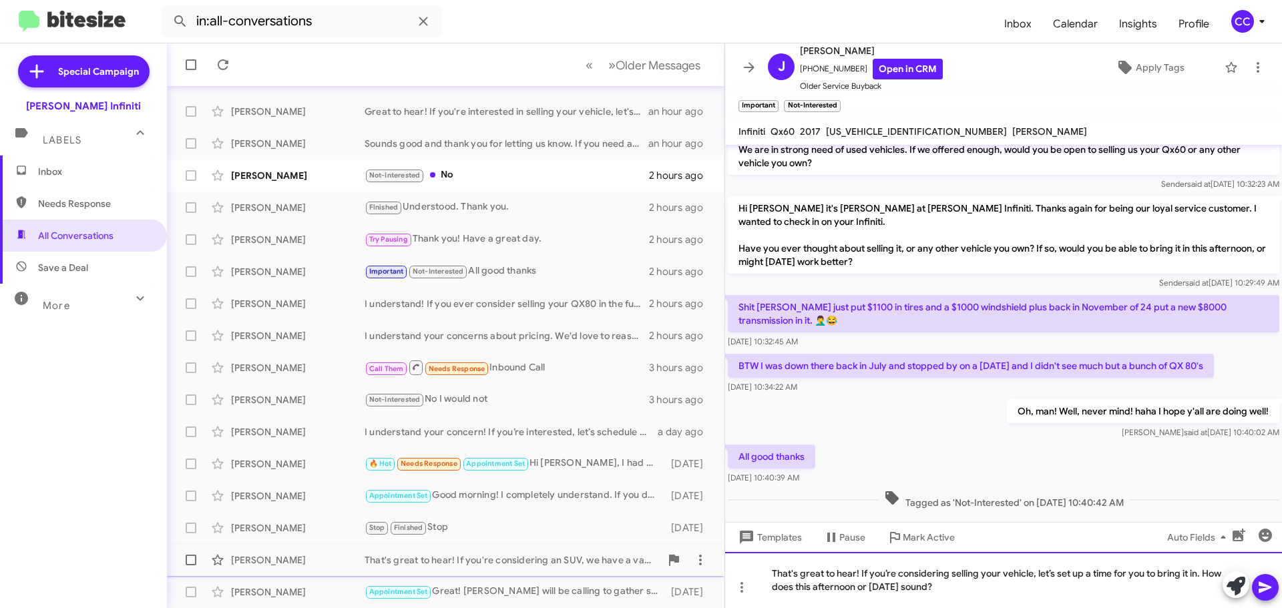
scroll to position [37, 0]
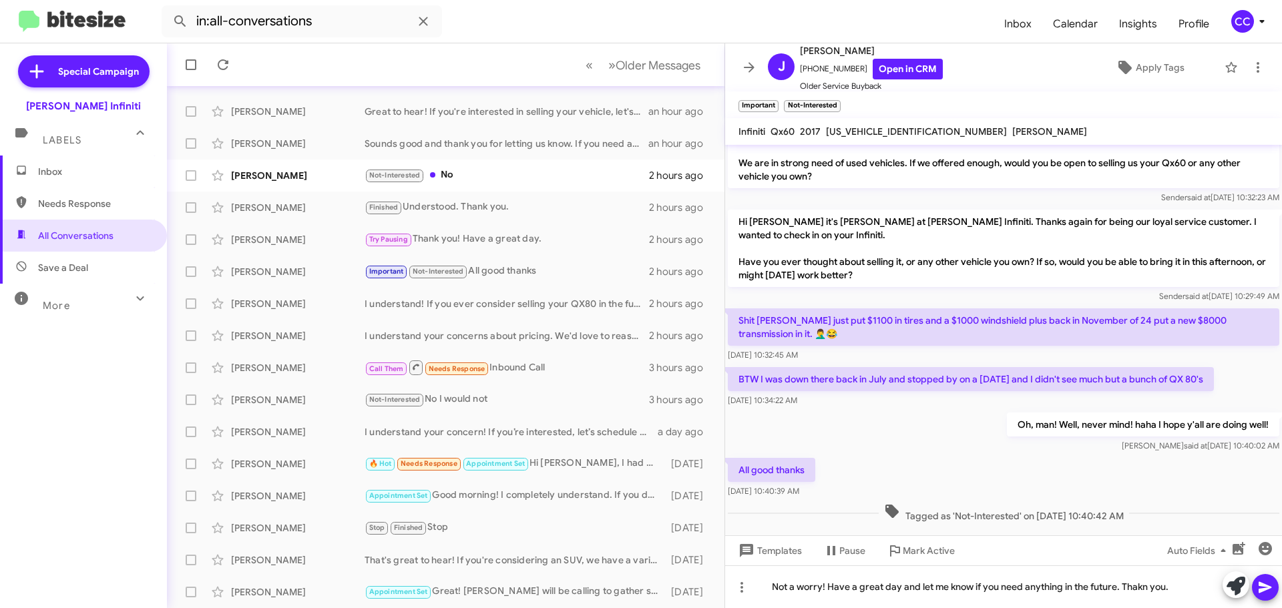
click at [1266, 589] on icon at bounding box center [1265, 587] width 13 height 11
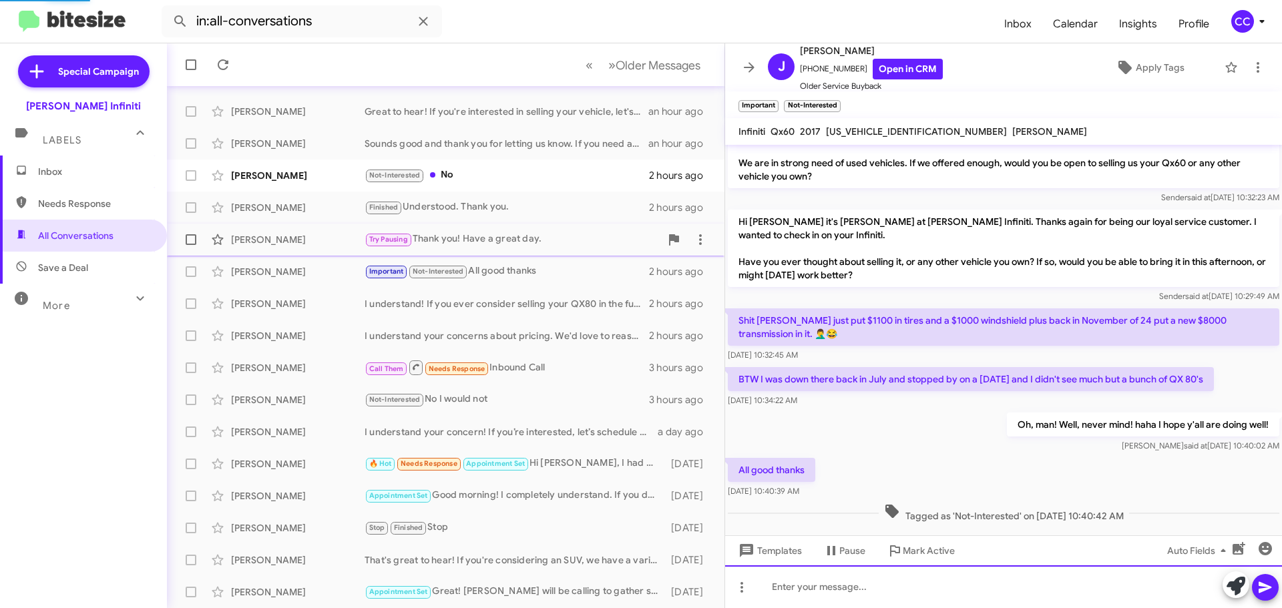
scroll to position [85, 0]
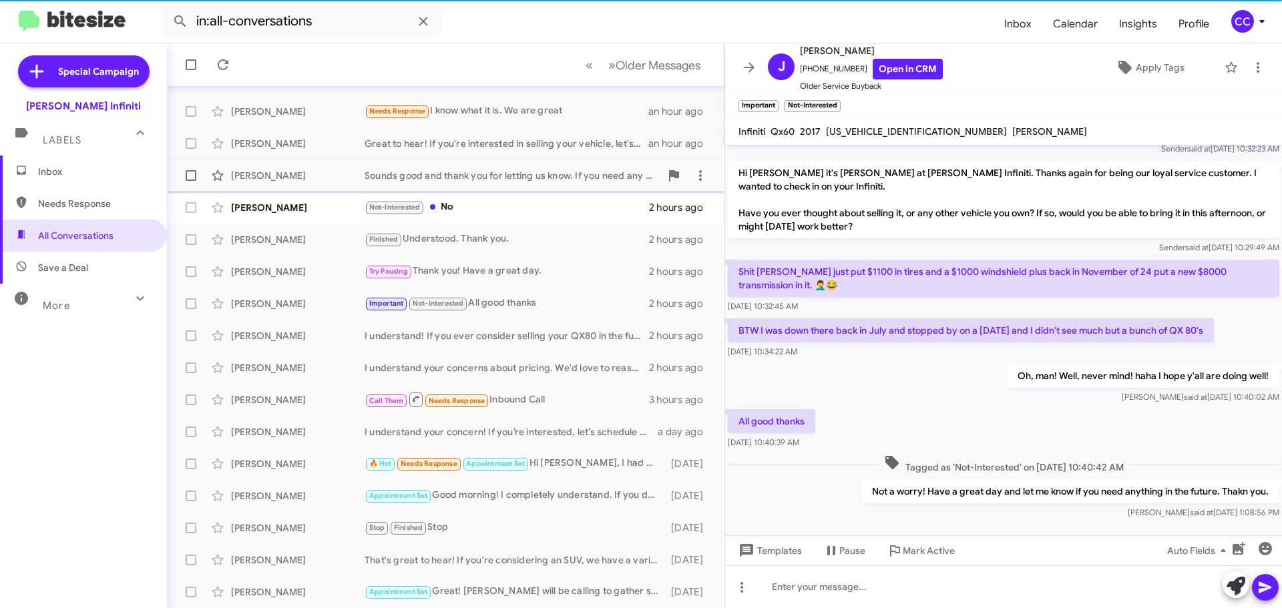
click at [491, 188] on div "[PERSON_NAME] Sounds good and thank you for letting us know. If you need any fu…" at bounding box center [446, 175] width 536 height 27
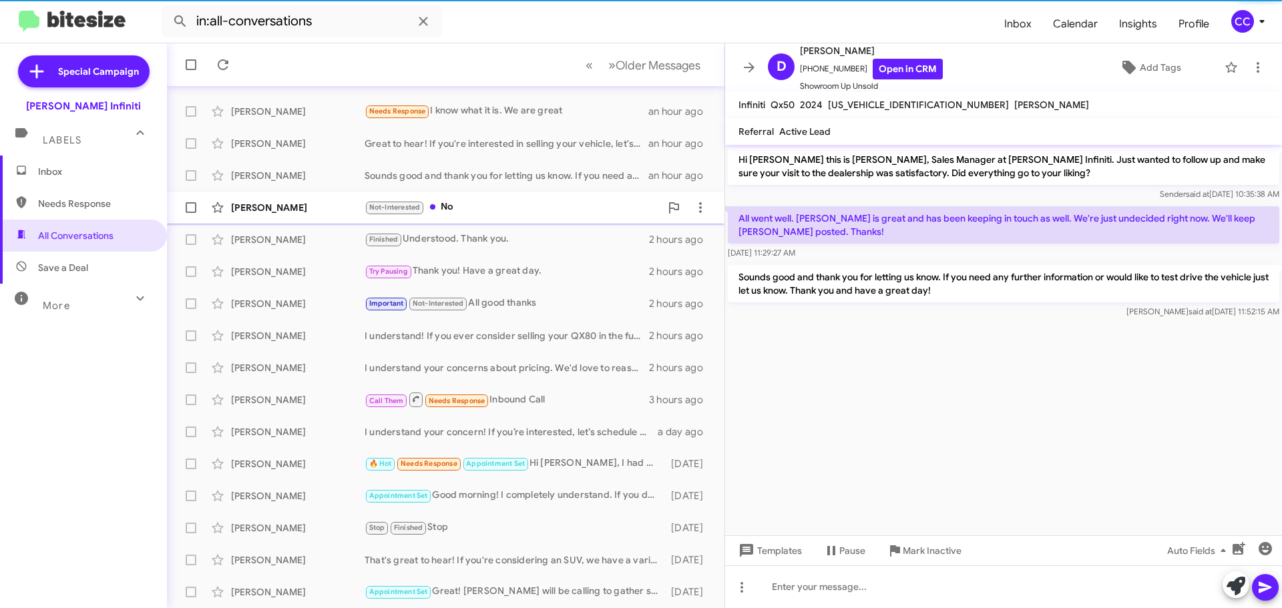
click at [479, 215] on div "[PERSON_NAME] Not-Interested No 2 hours ago" at bounding box center [446, 207] width 536 height 27
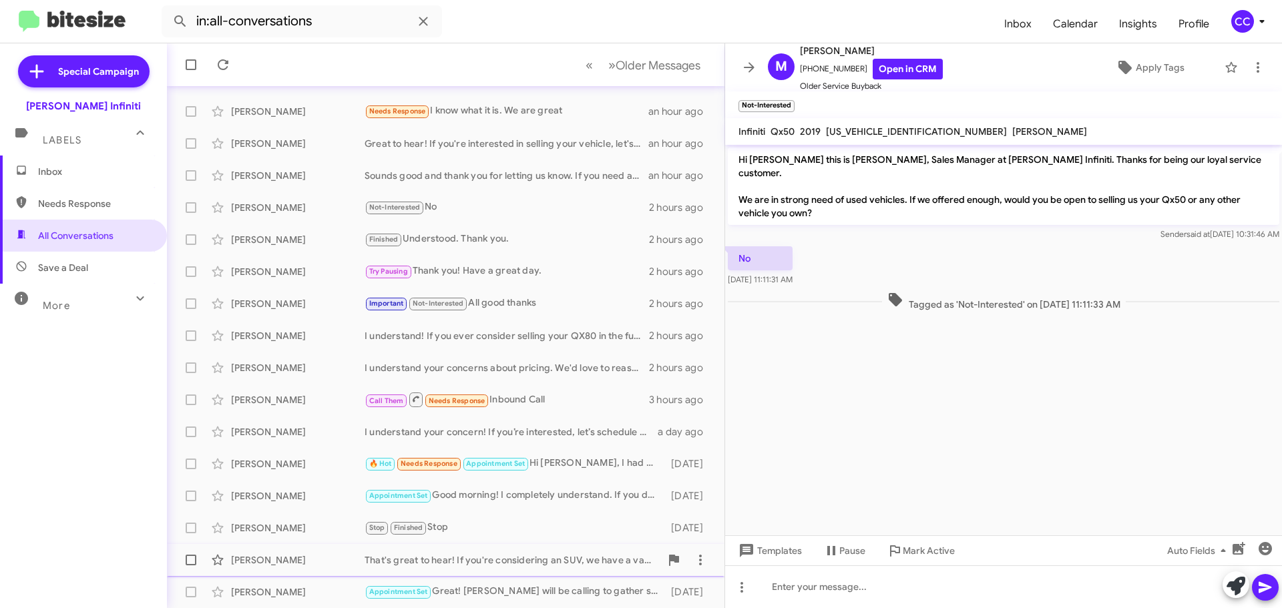
click at [925, 550] on span "Mark Active" at bounding box center [929, 551] width 52 height 24
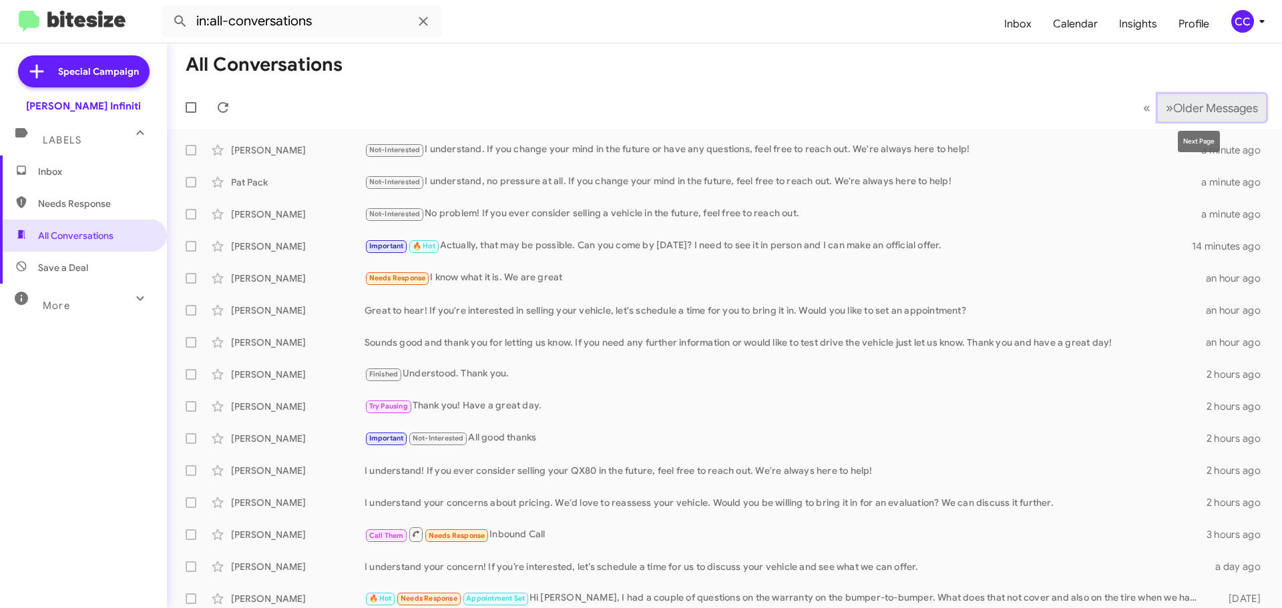
click at [1231, 114] on span "Older Messages" at bounding box center [1215, 108] width 85 height 15
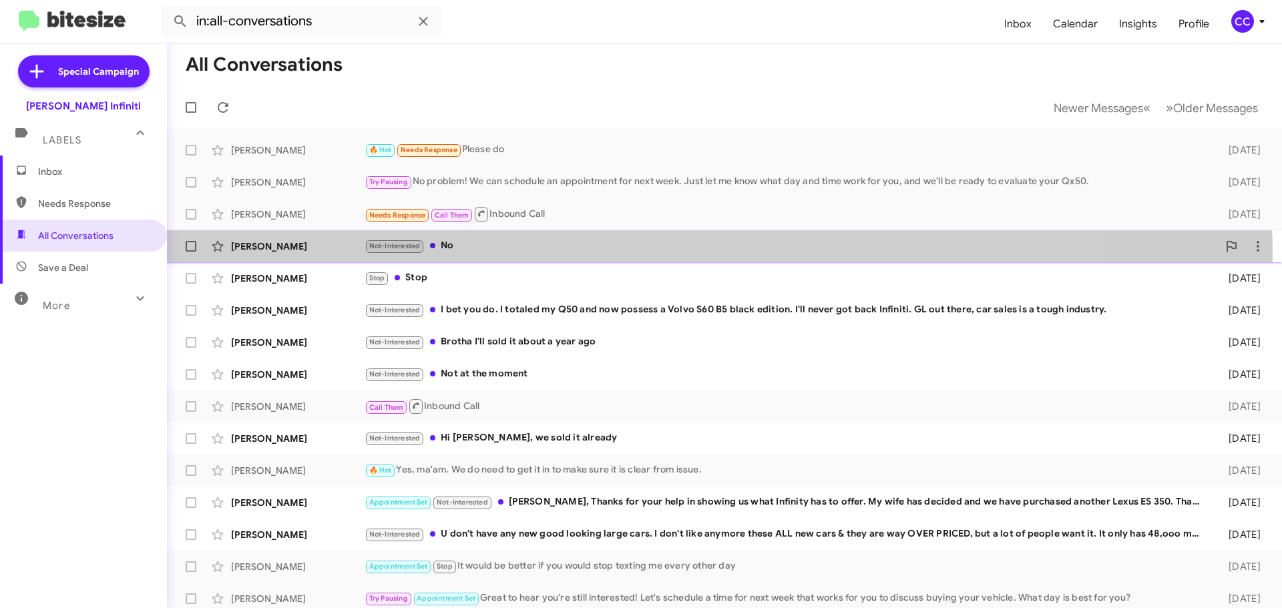
click at [509, 257] on div "[PERSON_NAME] Not-Interested No [DATE]" at bounding box center [725, 246] width 1094 height 27
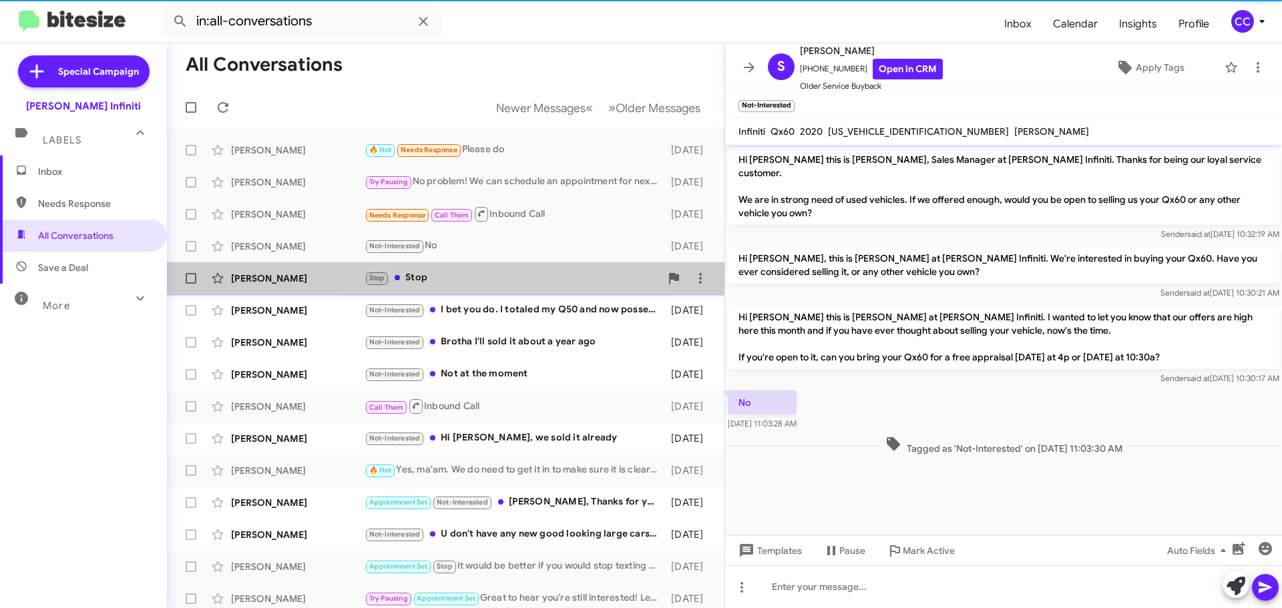
click at [463, 283] on div "Stop Stop" at bounding box center [513, 277] width 296 height 15
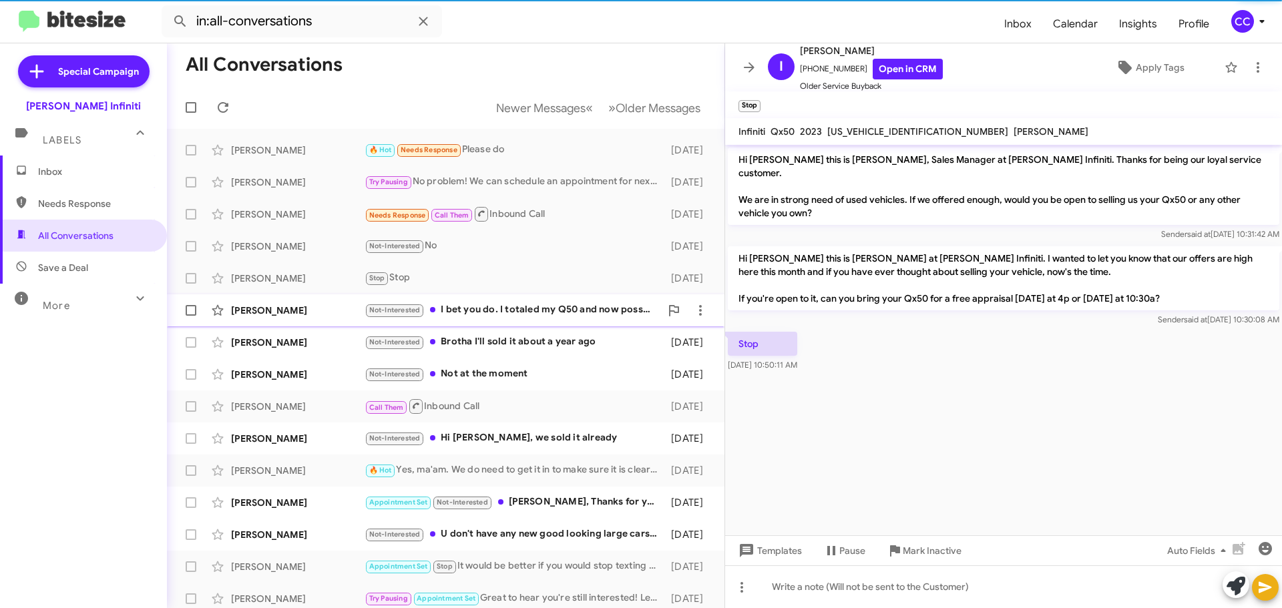
click at [478, 302] on div "Not-Interested I bet you do. I totaled my Q50 and now possess a Volvo S60 B5 bl…" at bounding box center [513, 309] width 296 height 15
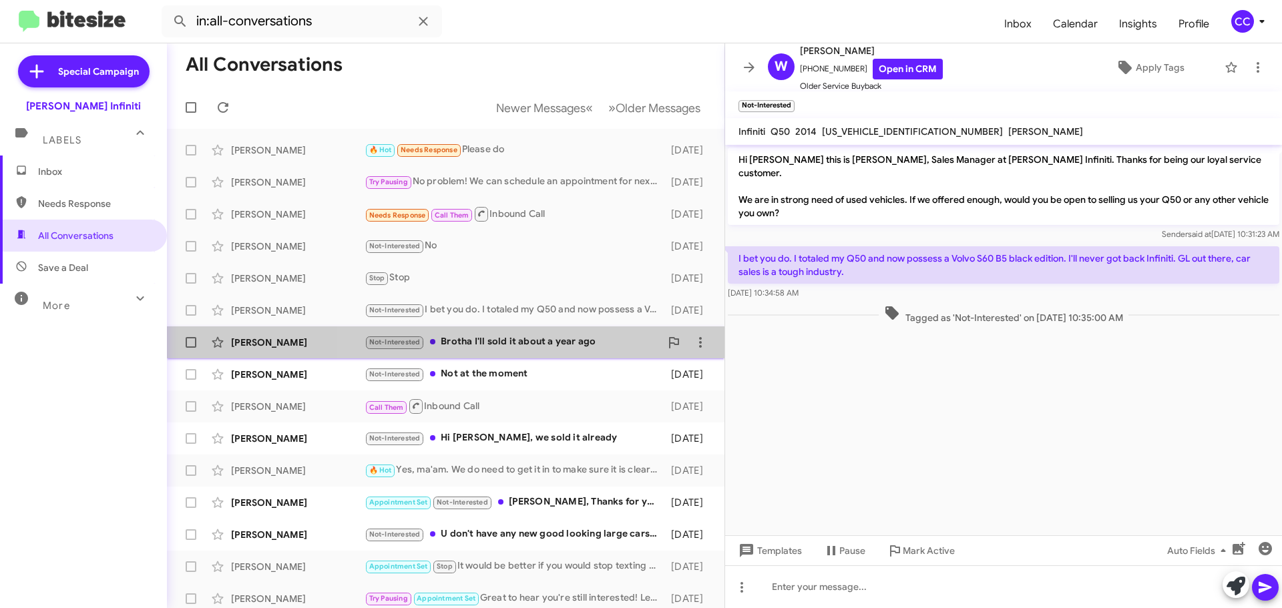
click at [538, 343] on div "Not-Interested Brotha I'll sold it about a year ago" at bounding box center [513, 342] width 296 height 15
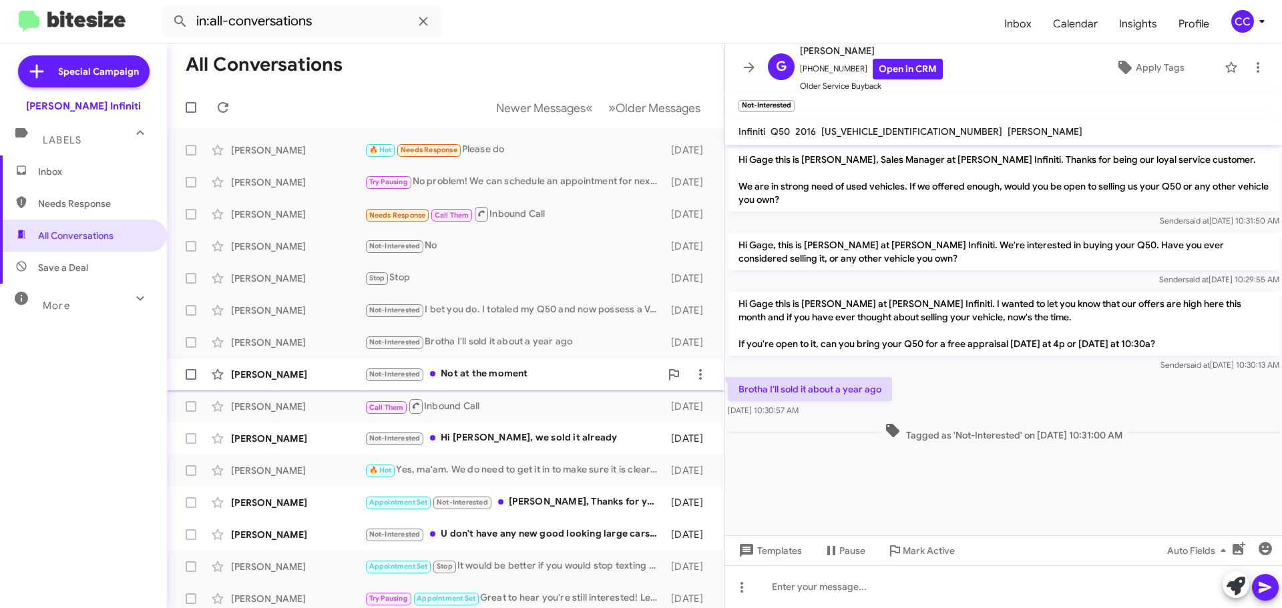
click at [522, 374] on div "Not-Interested Not at the moment" at bounding box center [513, 374] width 296 height 15
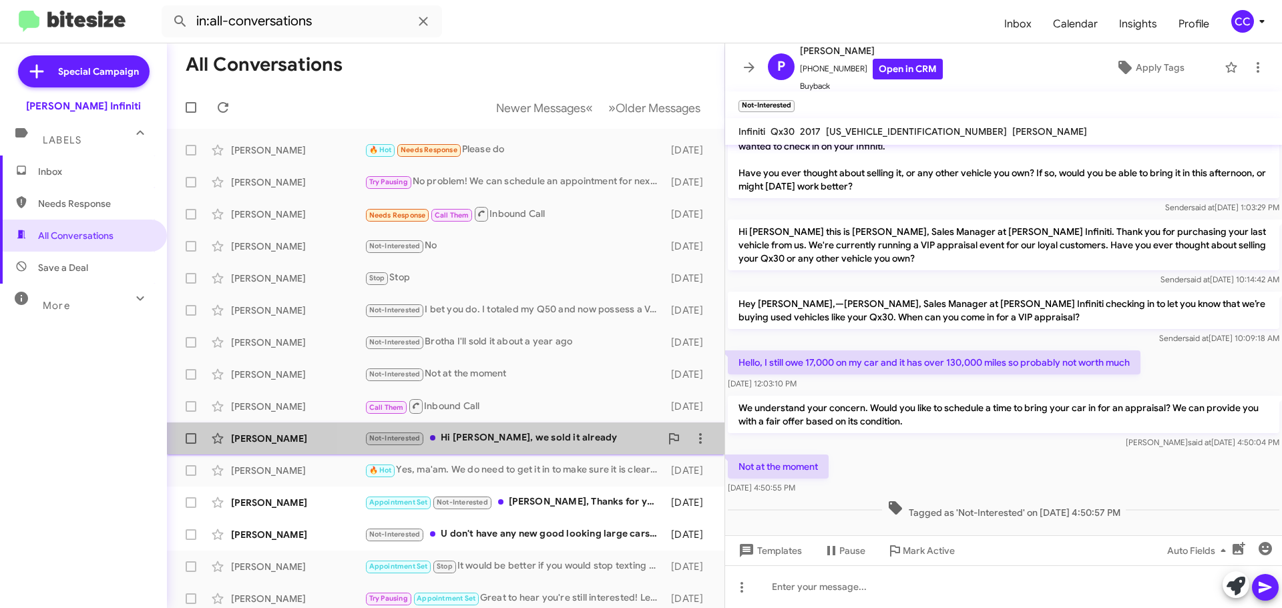
click at [532, 441] on div "Not-Interested Hi [PERSON_NAME], we sold it already" at bounding box center [513, 438] width 296 height 15
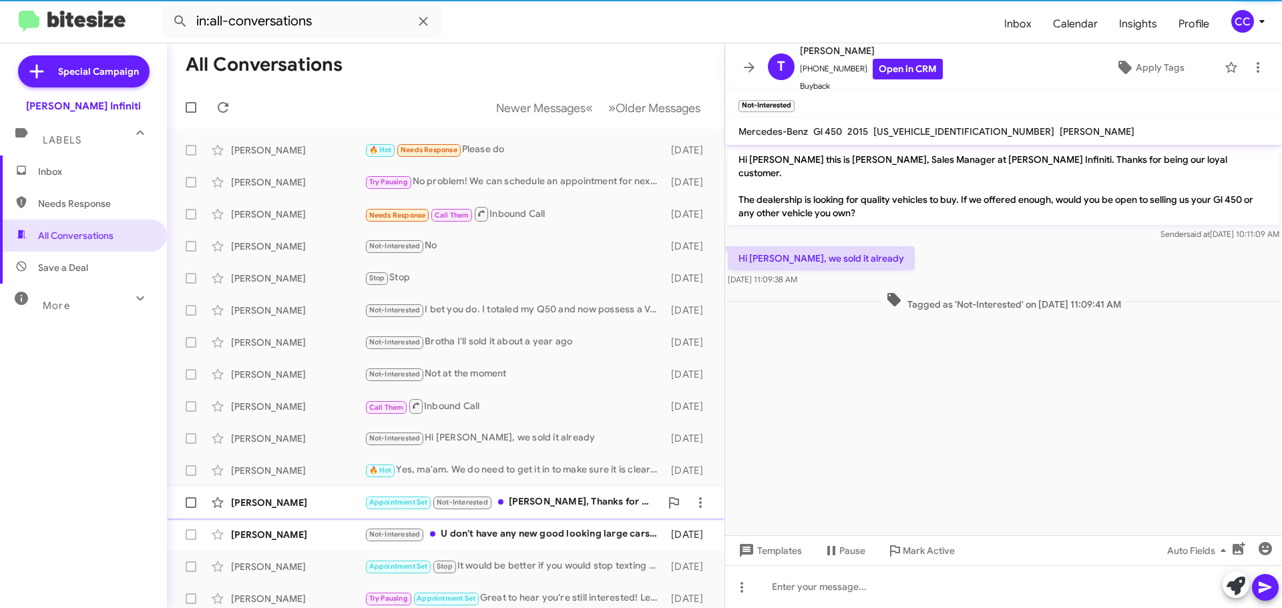
scroll to position [134, 0]
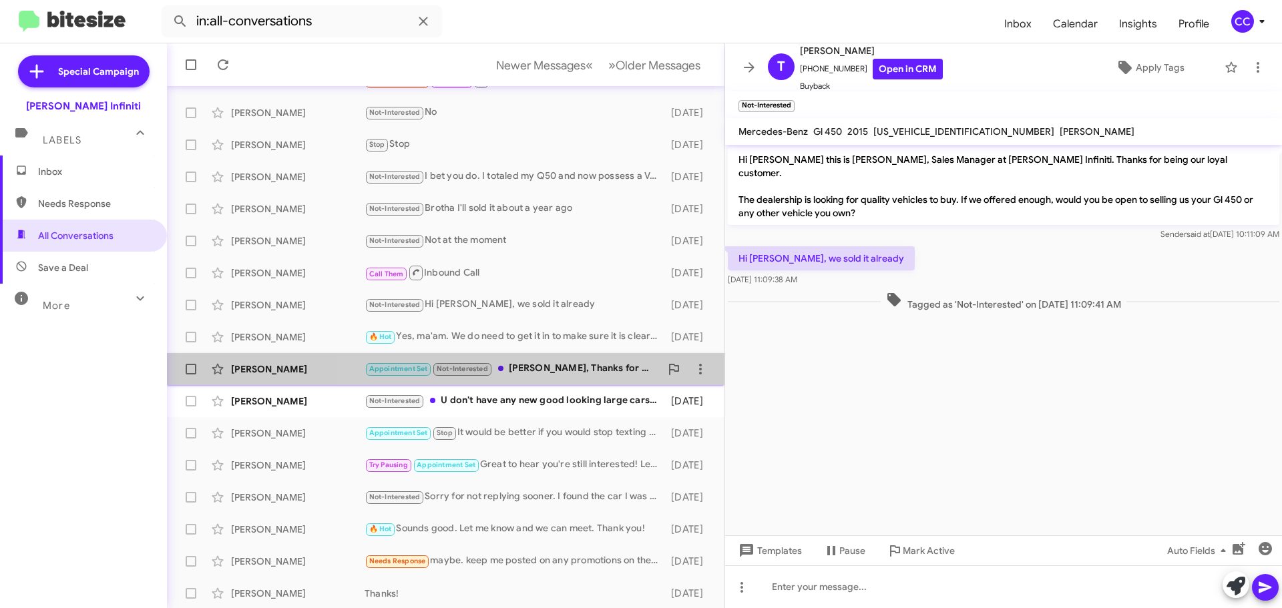
click at [528, 373] on div "Appointment Set Not-Interested [PERSON_NAME], Thanks for your help in showing u…" at bounding box center [513, 368] width 296 height 15
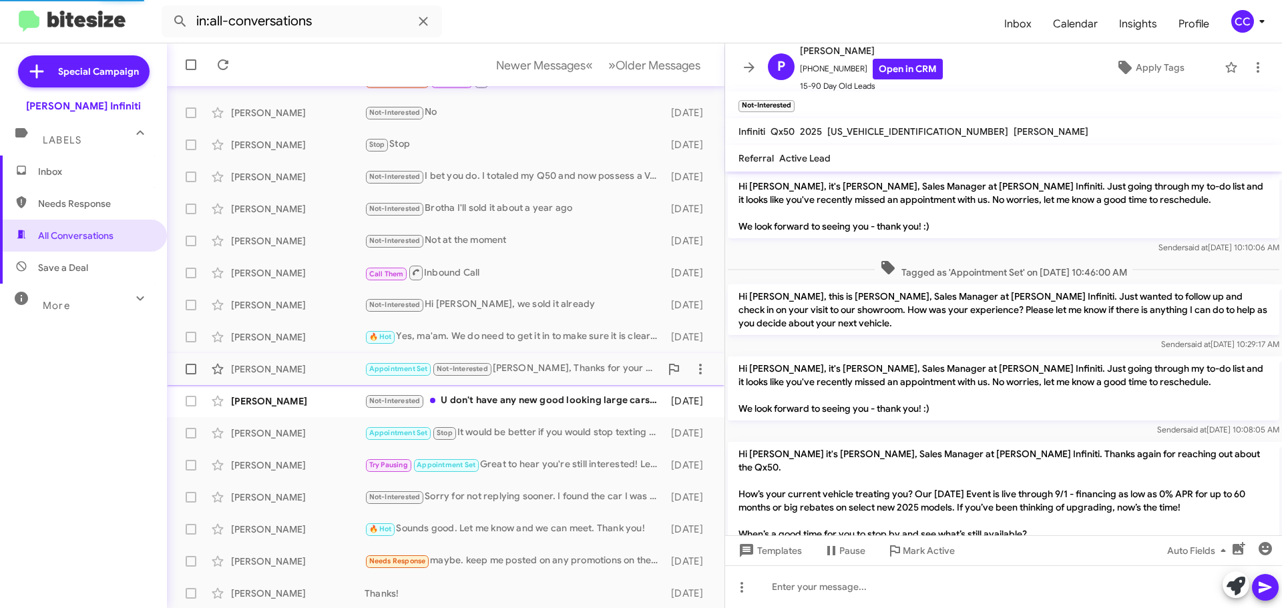
scroll to position [327, 0]
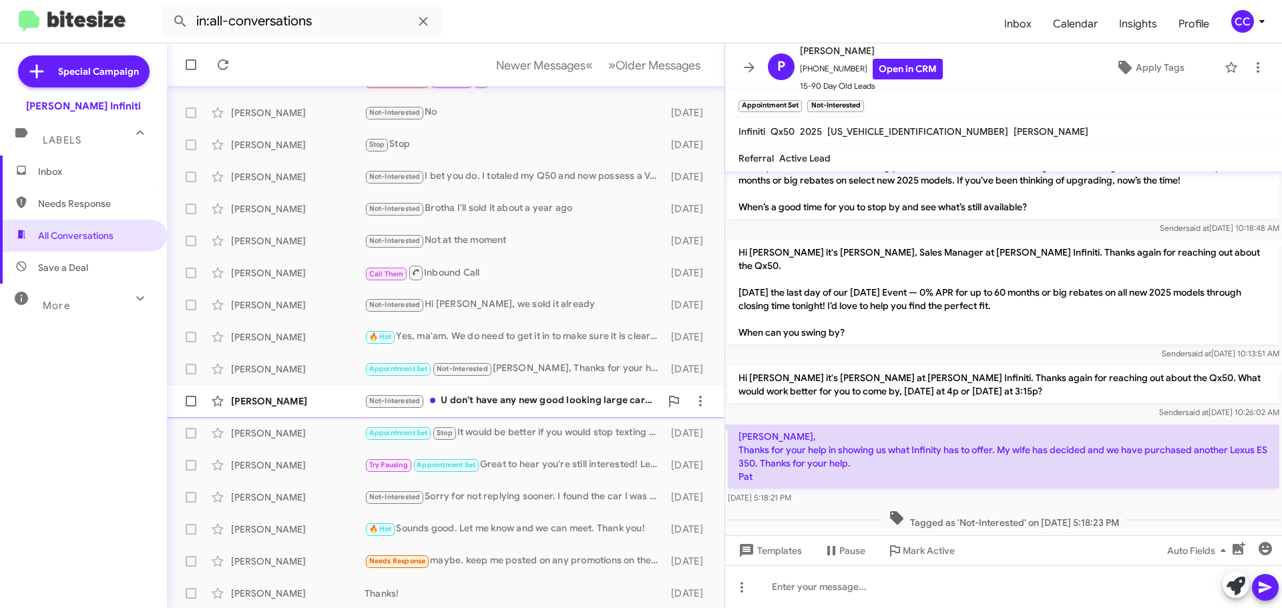
click at [499, 399] on div "Not-Interested U don't have any new good looking large cars. I don't like anymo…" at bounding box center [513, 400] width 296 height 15
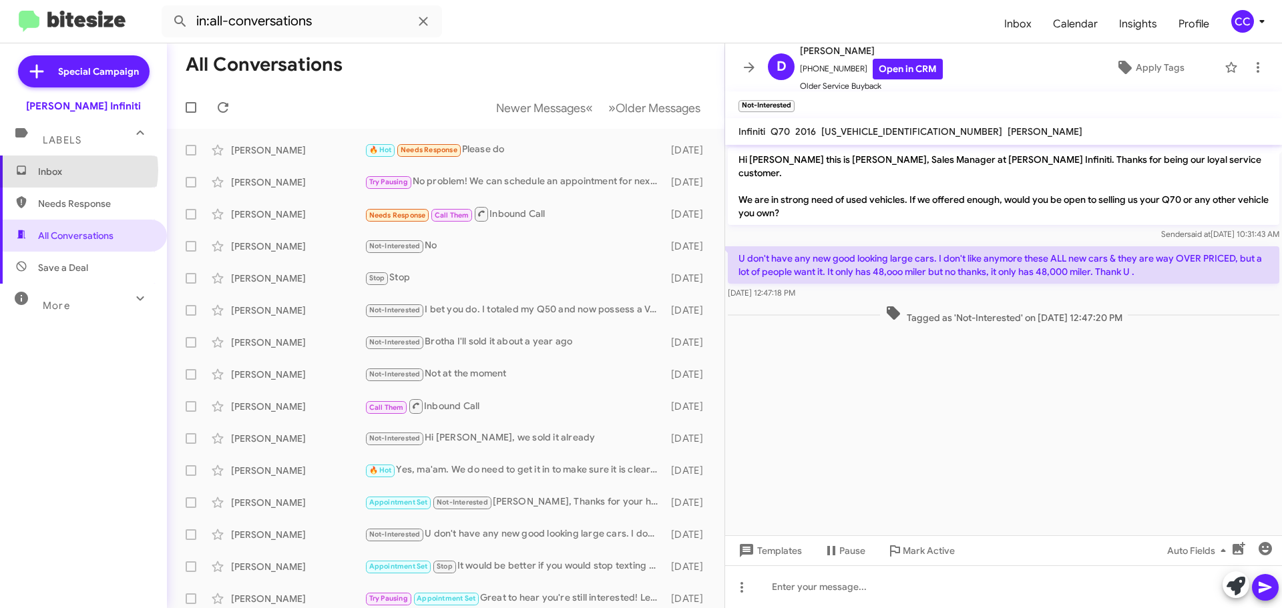
click at [64, 170] on span "Inbox" at bounding box center [95, 171] width 114 height 13
